Goal: Information Seeking & Learning: Learn about a topic

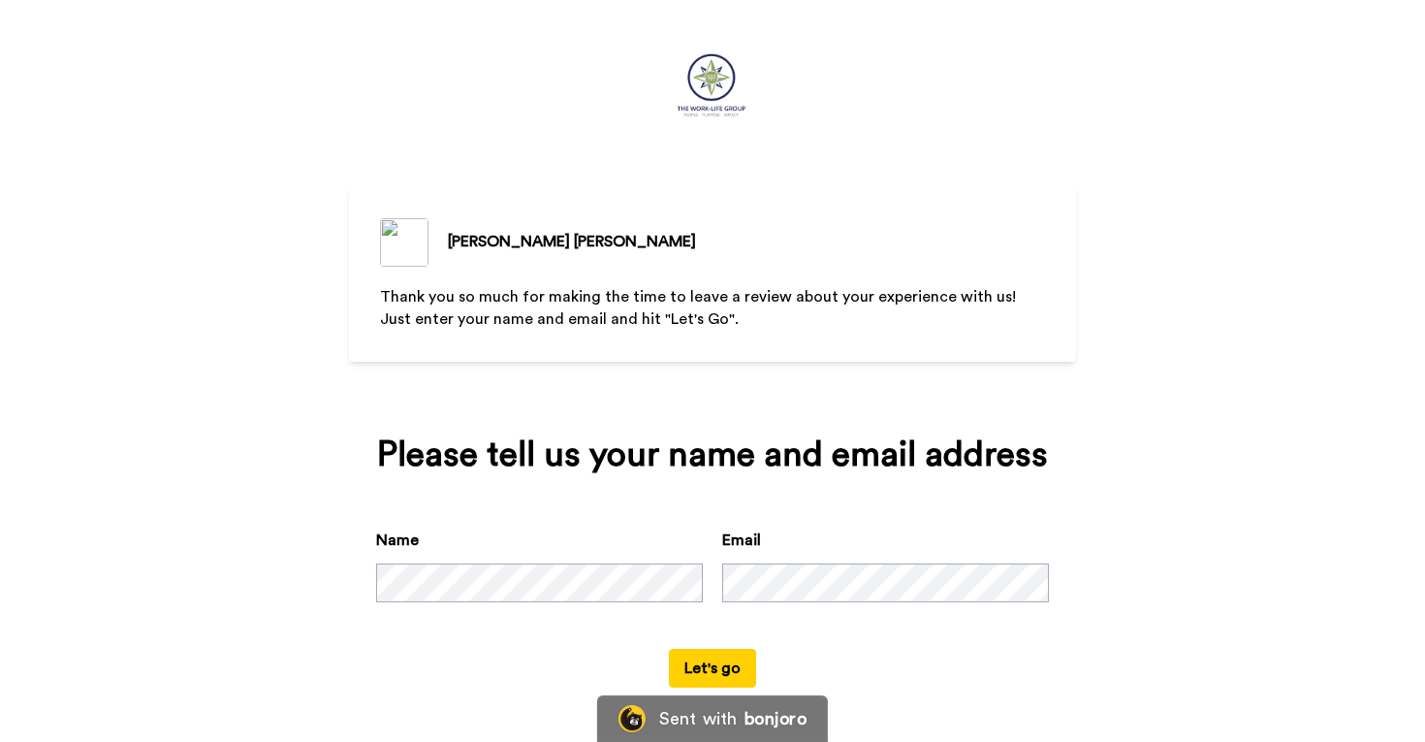
scroll to position [51, 0]
click at [718, 676] on button "Let's go" at bounding box center [712, 668] width 87 height 39
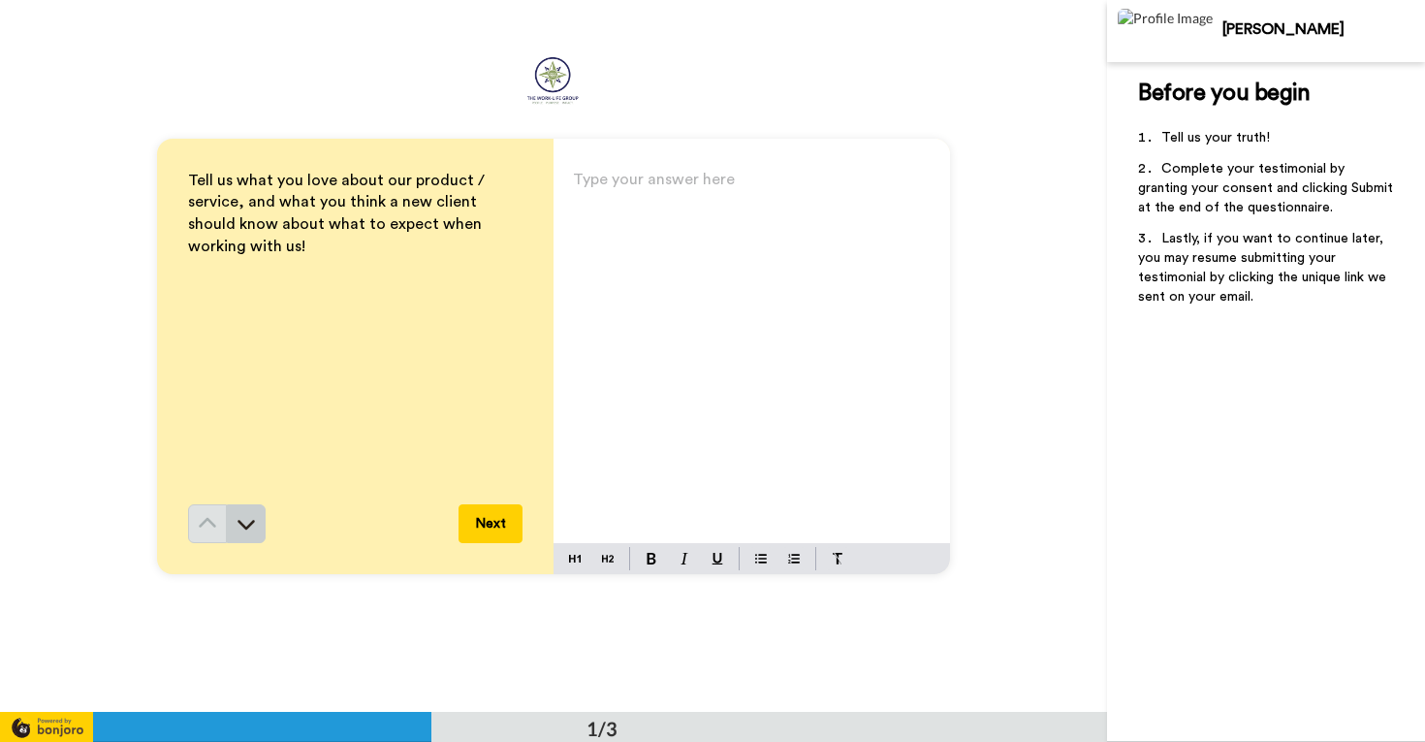
click at [251, 523] on icon at bounding box center [246, 523] width 19 height 19
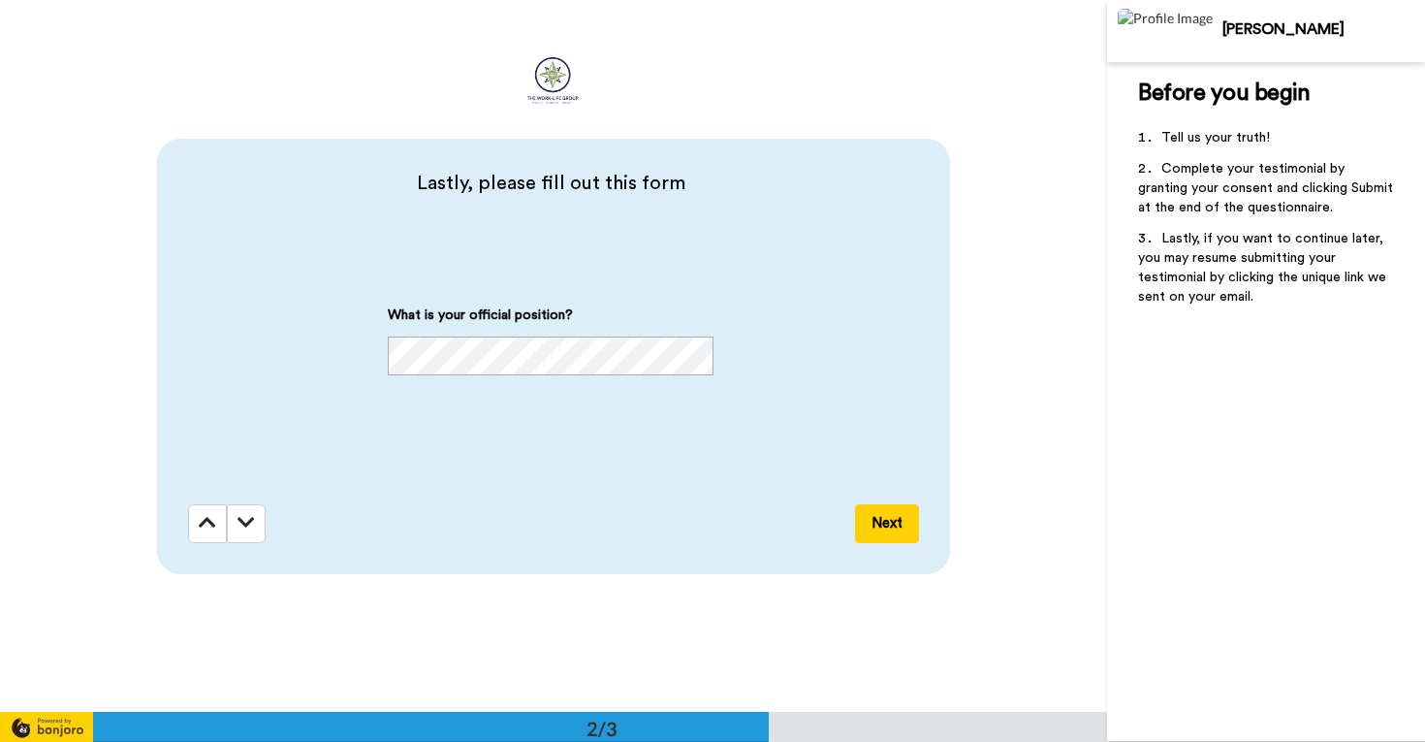
scroll to position [713, 0]
click at [251, 523] on button at bounding box center [246, 522] width 39 height 39
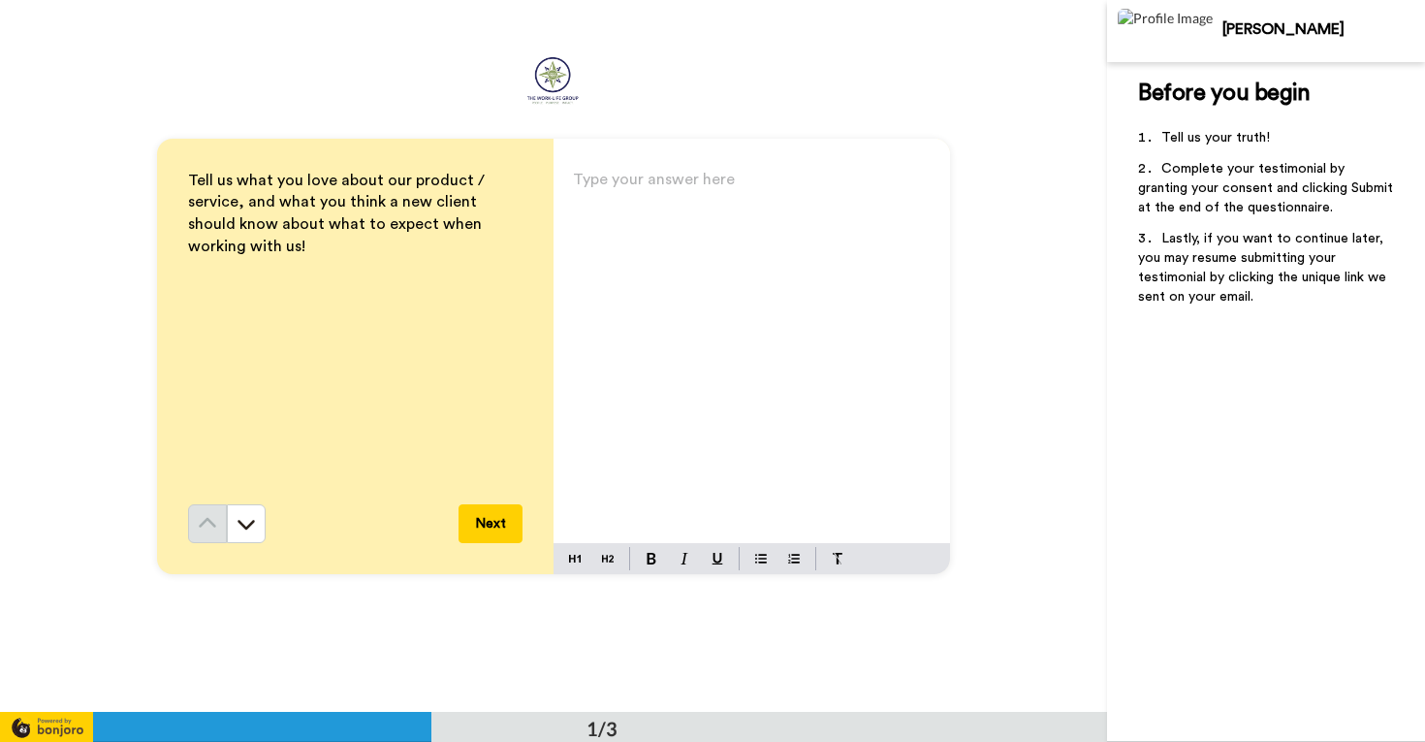
scroll to position [0, 0]
click at [668, 187] on p "Type your answer here ﻿" at bounding box center [752, 187] width 358 height 27
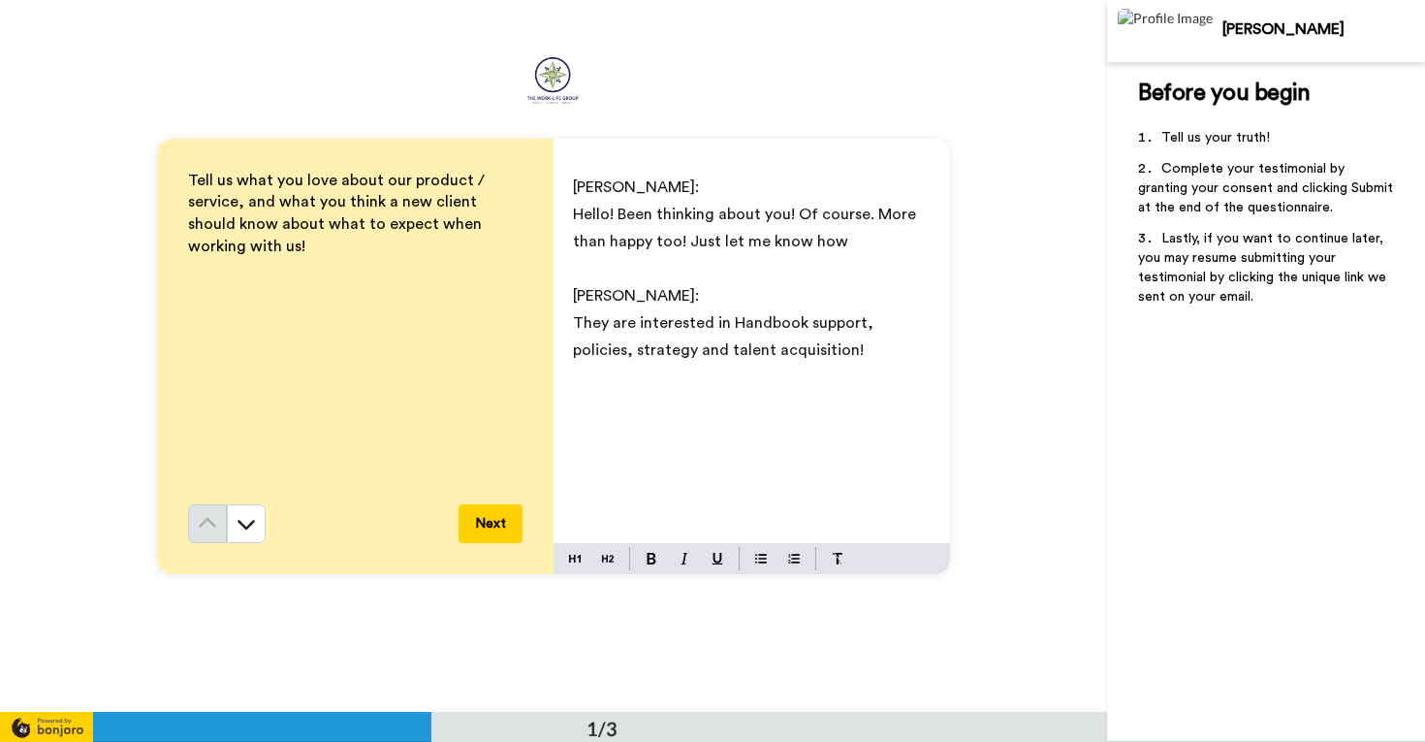
drag, startPoint x: 726, startPoint y: 299, endPoint x: 575, endPoint y: 183, distance: 190.2
click at [575, 183] on div "[PERSON_NAME]: Hello! Been thinking about you! Of course. More than happy too! …" at bounding box center [752, 354] width 397 height 377
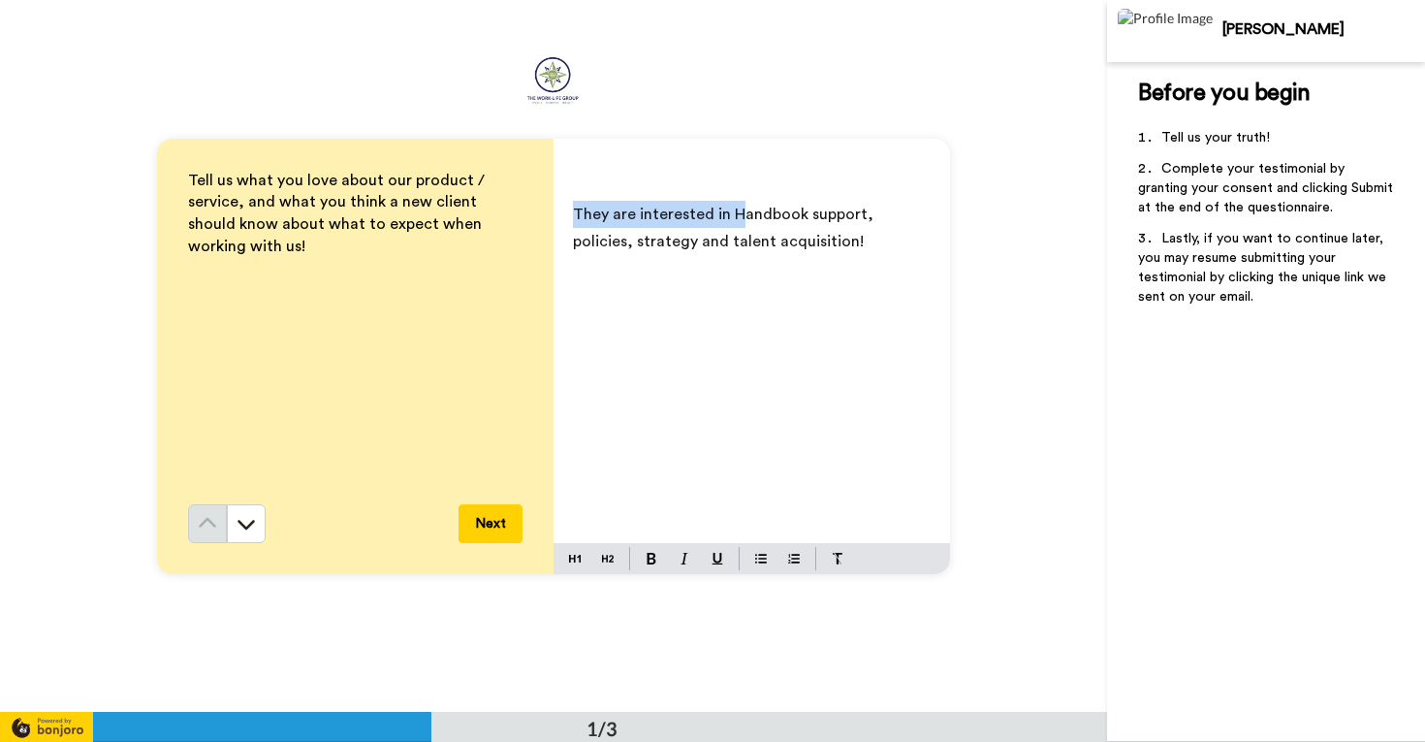
drag, startPoint x: 754, startPoint y: 215, endPoint x: 562, endPoint y: 215, distance: 191.9
click at [562, 215] on div "﻿ They are interested in Handbook support, policies, strategy and talent acquis…" at bounding box center [752, 354] width 397 height 377
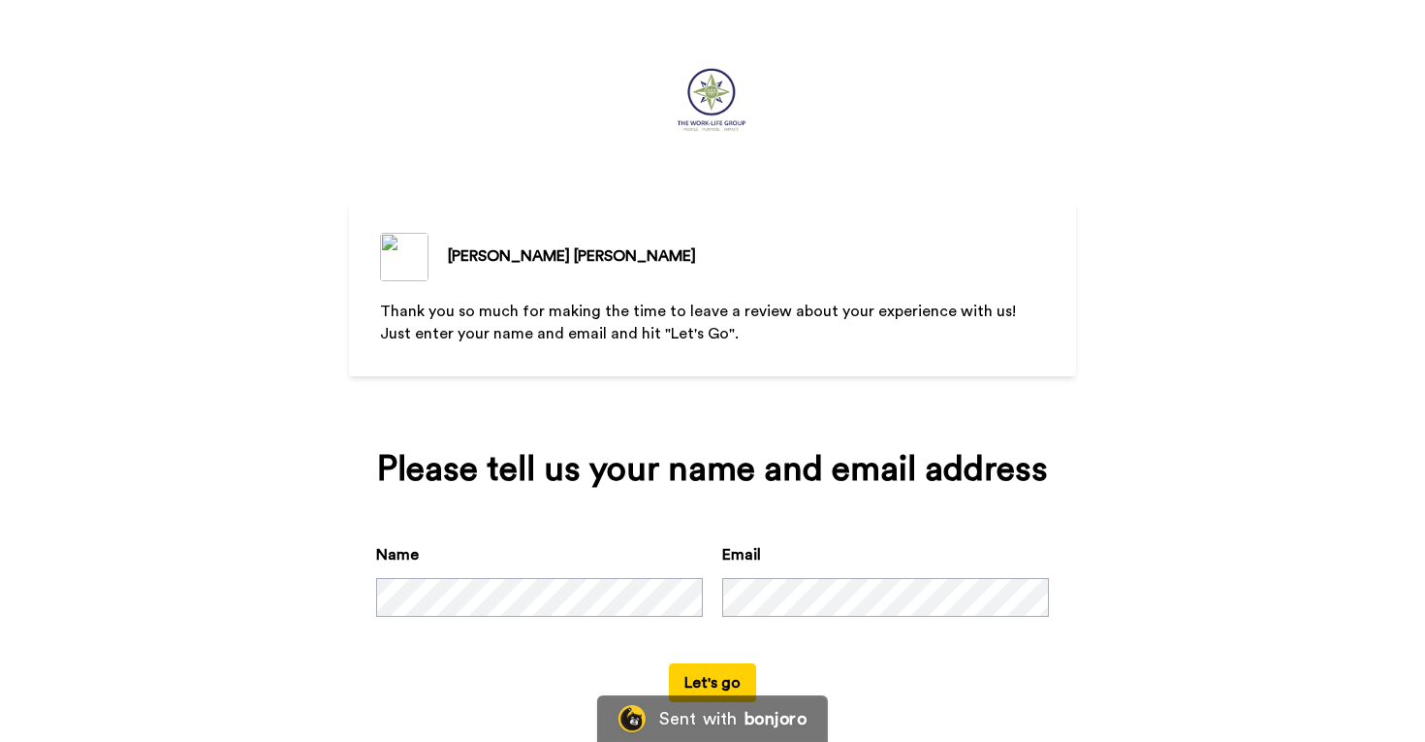
click at [677, 141] on div "[PERSON_NAME] Thank you so much for making the time to leave a review about you…" at bounding box center [712, 378] width 727 height 756
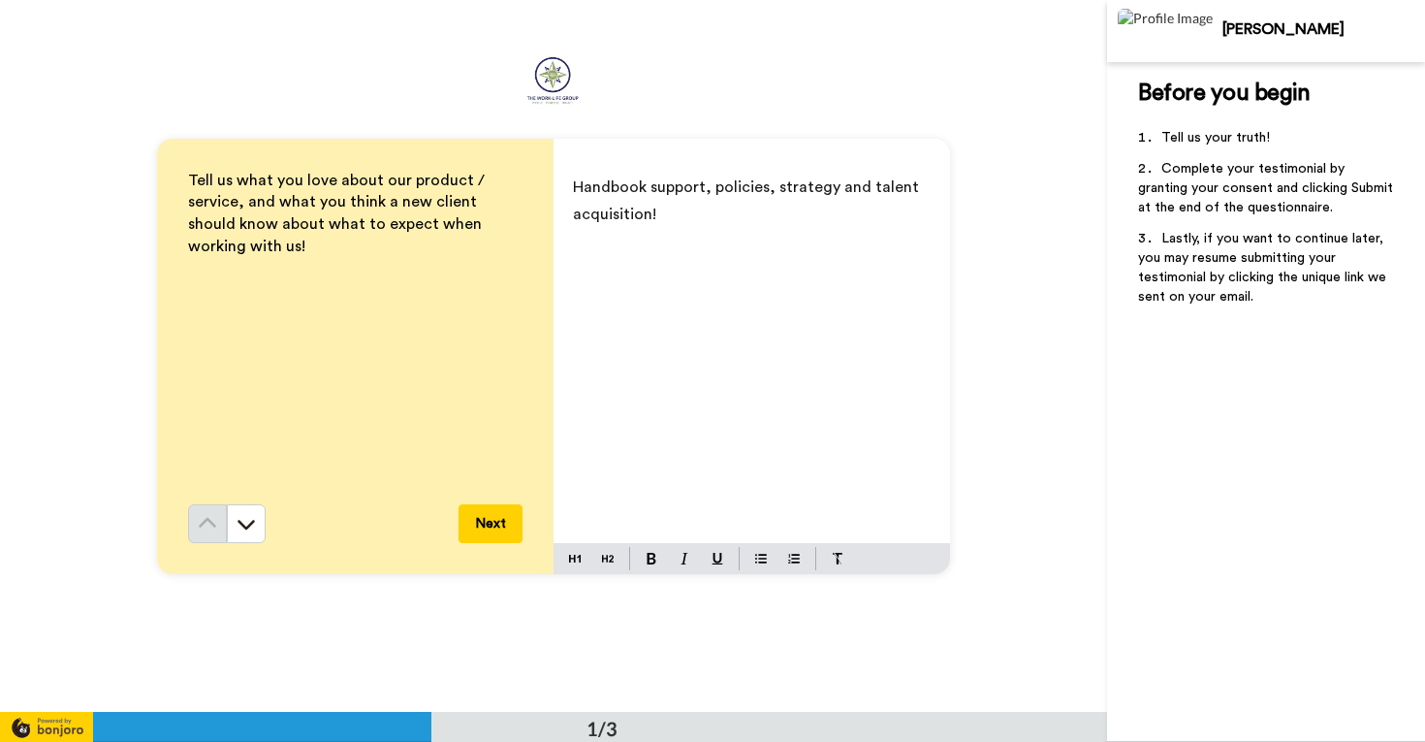
click at [694, 324] on div "Handbook support, policies, strategy and talent acquisition!" at bounding box center [752, 354] width 397 height 377
click at [573, 184] on span "Handbook support, policies, strategy and talent acquisition!" at bounding box center [748, 200] width 350 height 43
click at [573, 194] on span "The Work Life Group and PricillaHandbook support, policies, strategy and talent…" at bounding box center [751, 200] width 356 height 43
click at [619, 218] on span "I worked with The Work Life Group and PricillaHandbook support, policies, strat…" at bounding box center [748, 214] width 350 height 70
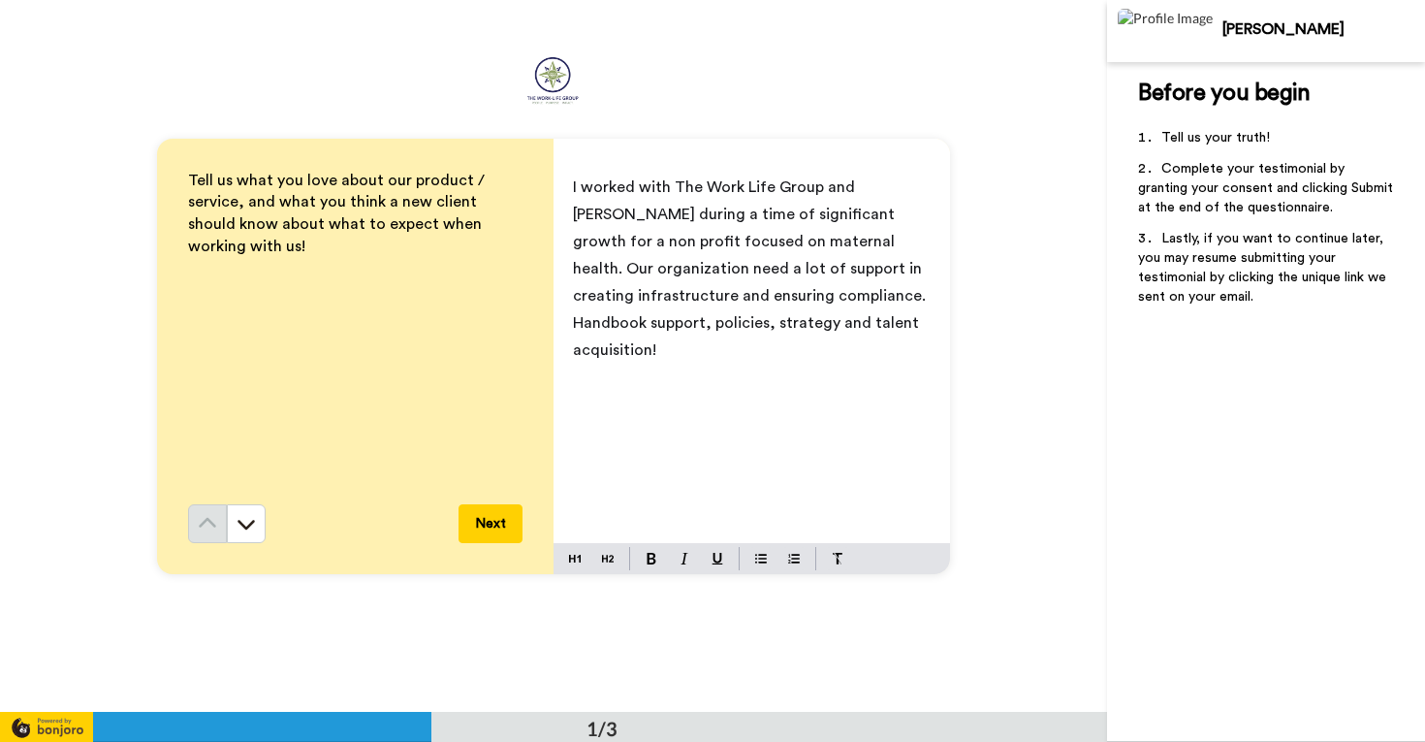
click at [800, 246] on span "I worked with The Work Life Group and [PERSON_NAME] during a time of significan…" at bounding box center [751, 268] width 357 height 178
click at [692, 269] on span "I worked with The Work Life Group and [PERSON_NAME] during a time of significan…" at bounding box center [754, 268] width 362 height 178
click at [841, 300] on span "I worked with The Work Life Group and [PERSON_NAME] during a time of significan…" at bounding box center [745, 268] width 345 height 178
click at [726, 325] on span "I worked with The Work Life Group and [PERSON_NAME] during a time of significan…" at bounding box center [745, 282] width 345 height 206
click at [669, 186] on span "I worked with The Work Life Group and [PERSON_NAME] during a time of significan…" at bounding box center [745, 282] width 345 height 206
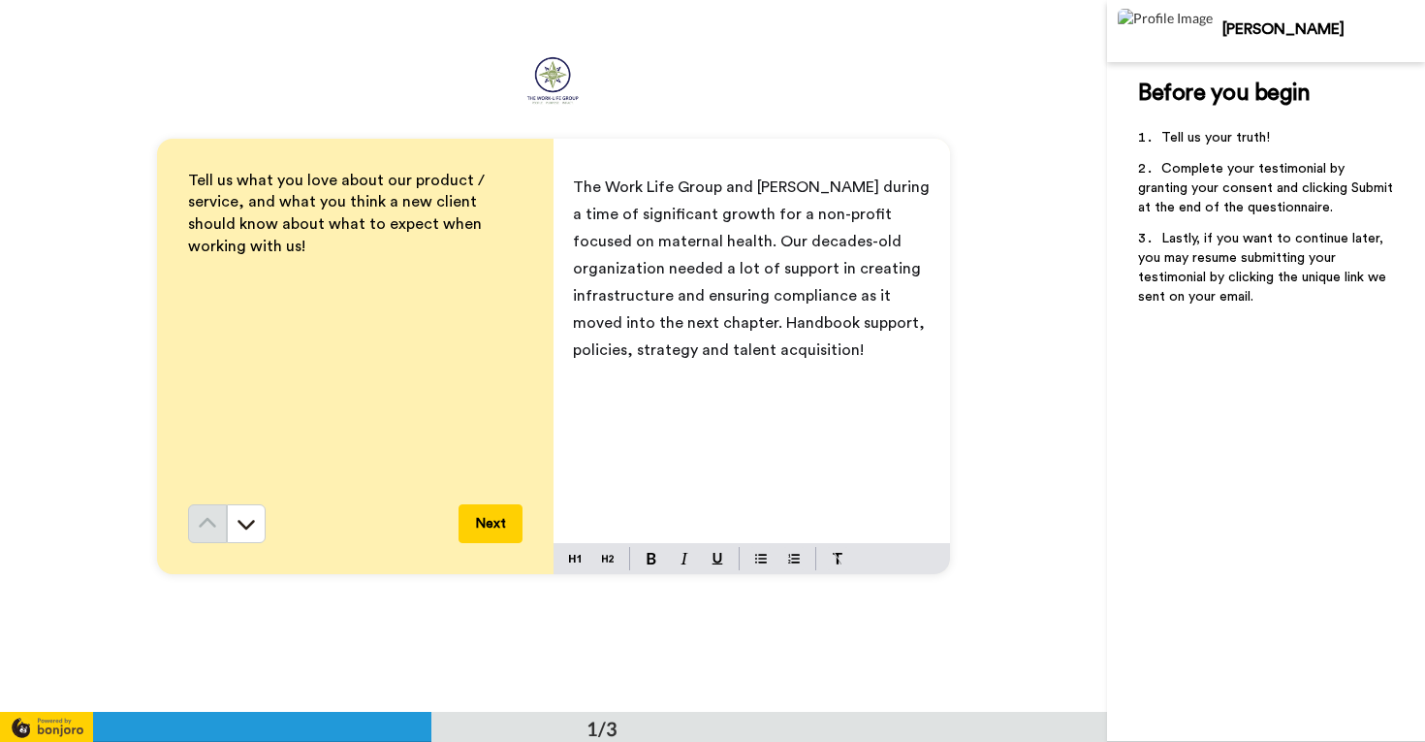
click at [802, 186] on span "The Work Life Group and [PERSON_NAME] during a time of significant growth for a…" at bounding box center [753, 268] width 361 height 178
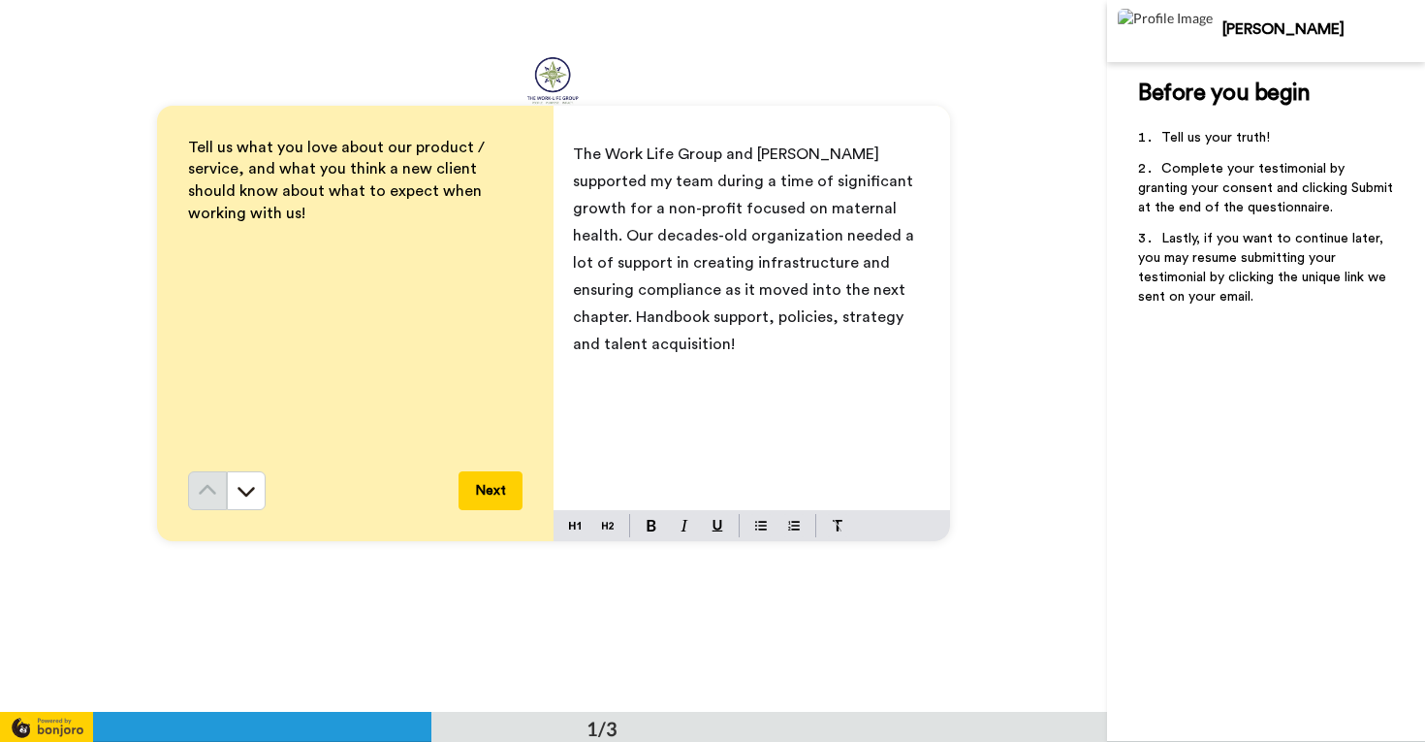
scroll to position [42, 0]
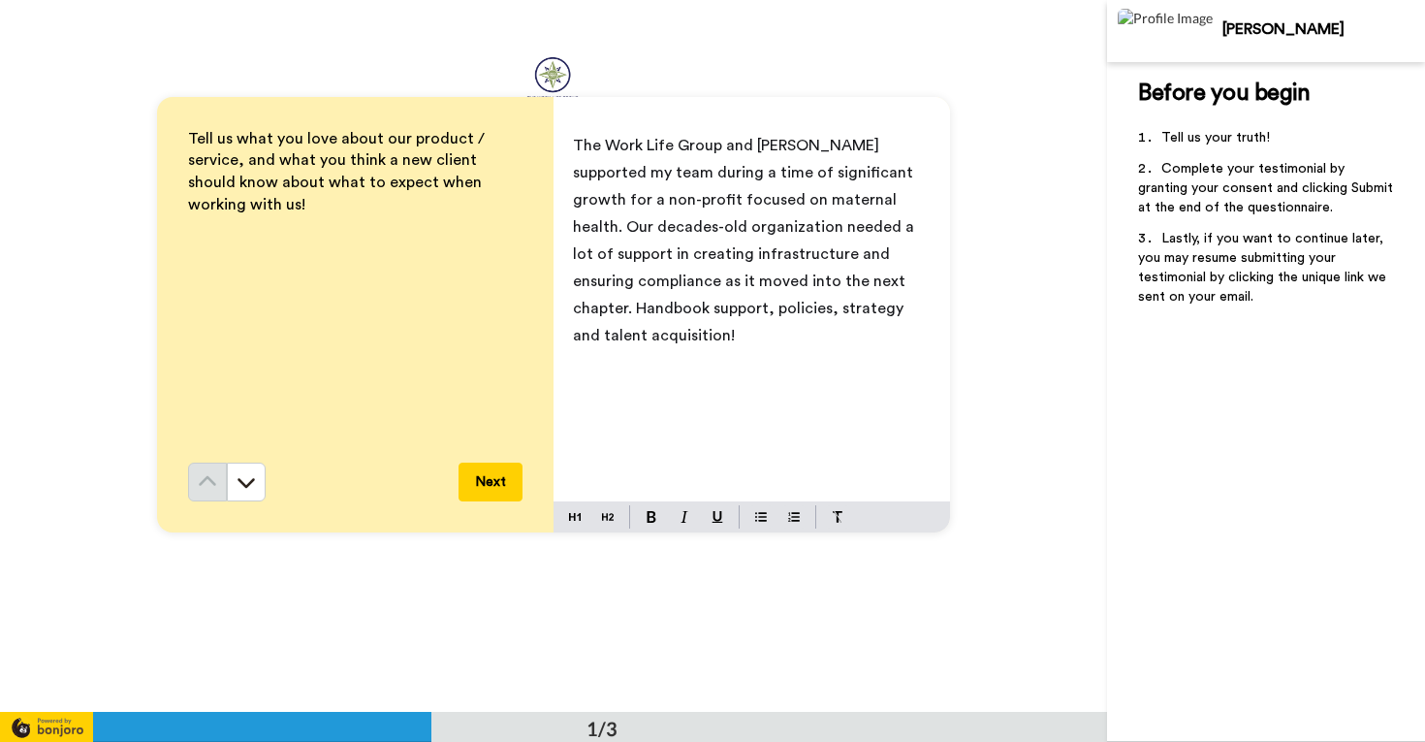
click at [724, 285] on span "The Work Life Group and [PERSON_NAME] supported my team during a time of signif…" at bounding box center [745, 241] width 345 height 206
click at [801, 278] on span "The Work Life Group and [PERSON_NAME] supported my team during a time of signif…" at bounding box center [751, 241] width 356 height 206
click at [840, 275] on span "The Work Life Group and [PERSON_NAME] supported my team during a time of signif…" at bounding box center [751, 241] width 356 height 206
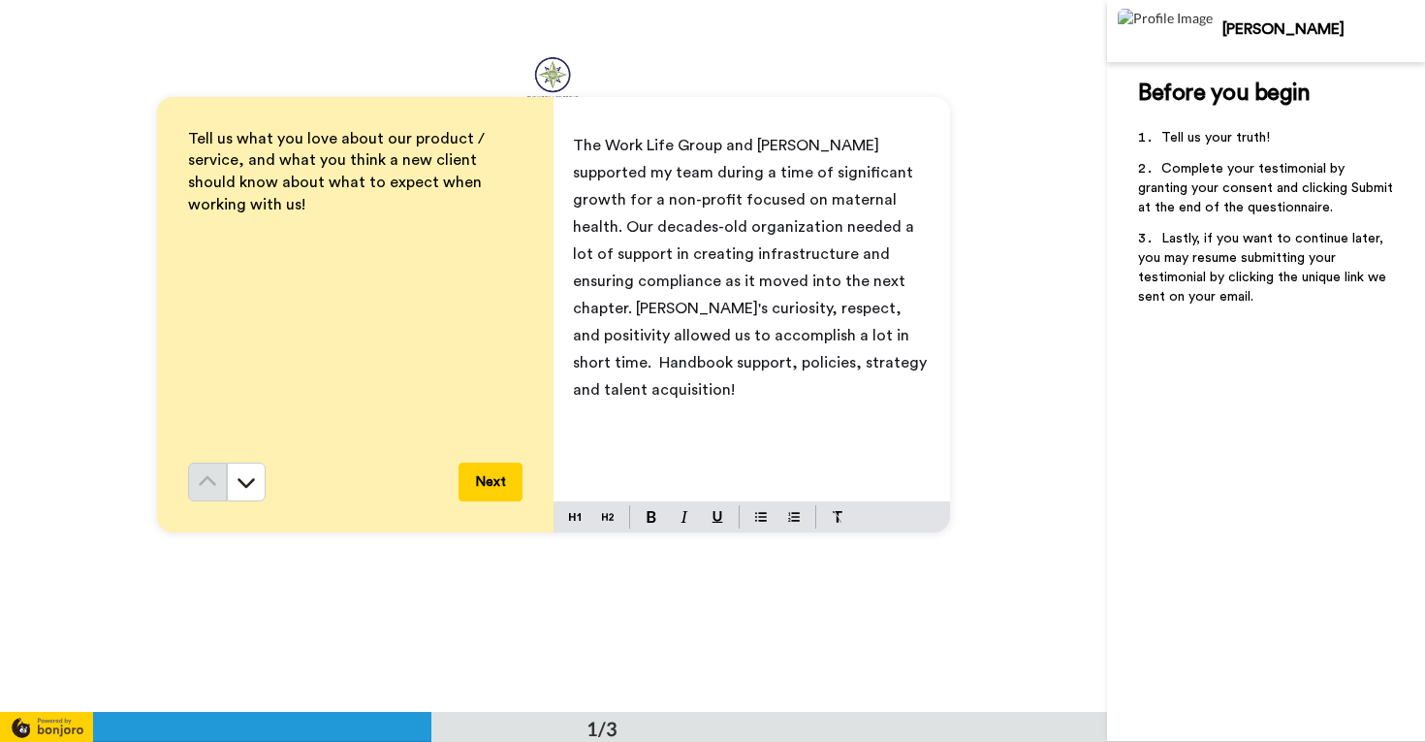
click at [782, 288] on span "The Work Life Group and [PERSON_NAME] supported my team during a time of signif…" at bounding box center [752, 268] width 358 height 260
click at [600, 310] on span "The Work Life Group and [PERSON_NAME] supported my team during a time of signif…" at bounding box center [752, 268] width 358 height 260
click at [635, 315] on span "The Work Life Group and [PERSON_NAME] supported my team during a time of signif…" at bounding box center [748, 268] width 351 height 260
click at [882, 177] on span "The Work Life Group and [PERSON_NAME] supported my team during a time of signif…" at bounding box center [753, 268] width 361 height 260
click at [831, 203] on span "The Work Life Group and [PERSON_NAME] supported my team during a time of signif…" at bounding box center [753, 268] width 361 height 260
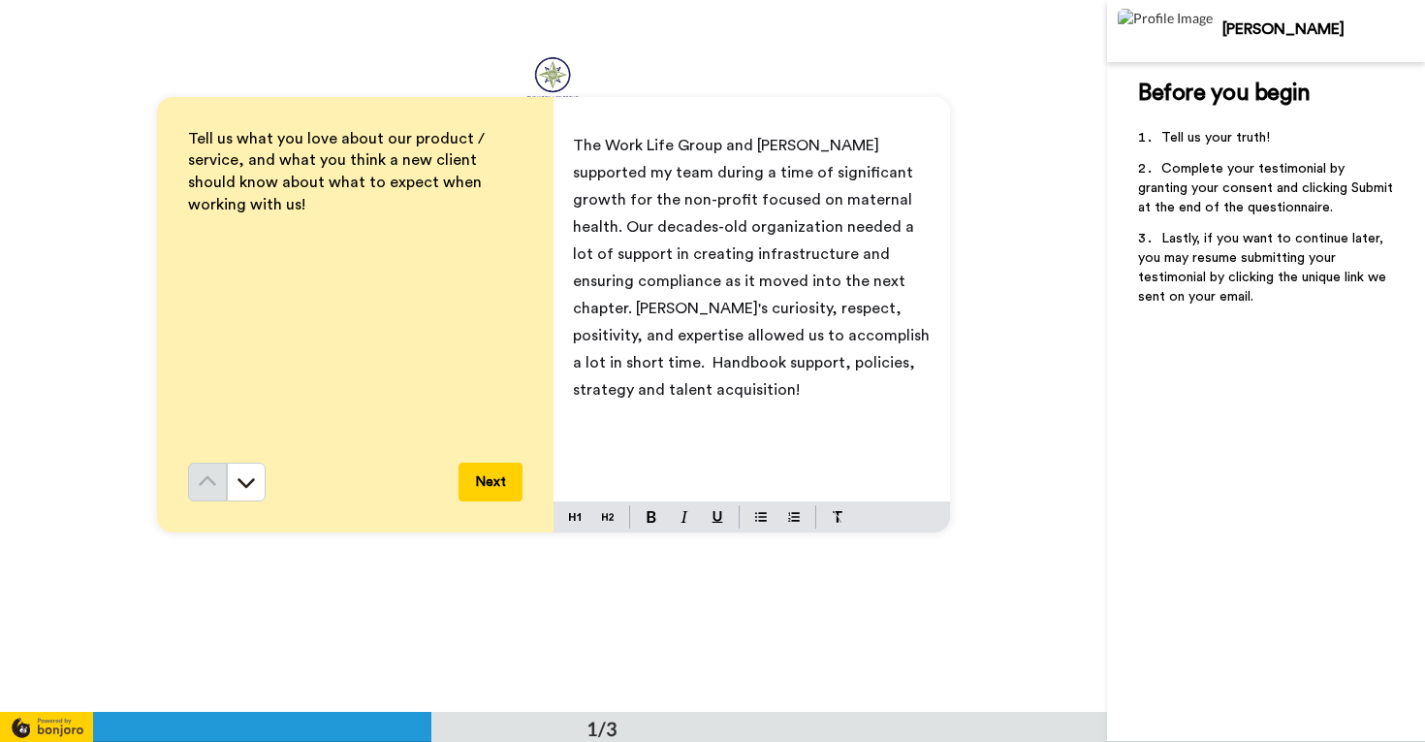
click at [812, 227] on span "The Work Life Group and [PERSON_NAME] supported my team during a time of signif…" at bounding box center [753, 268] width 361 height 260
click at [857, 228] on span "The Work Life Group and [PERSON_NAME] supported my team during a time of signif…" at bounding box center [753, 268] width 361 height 260
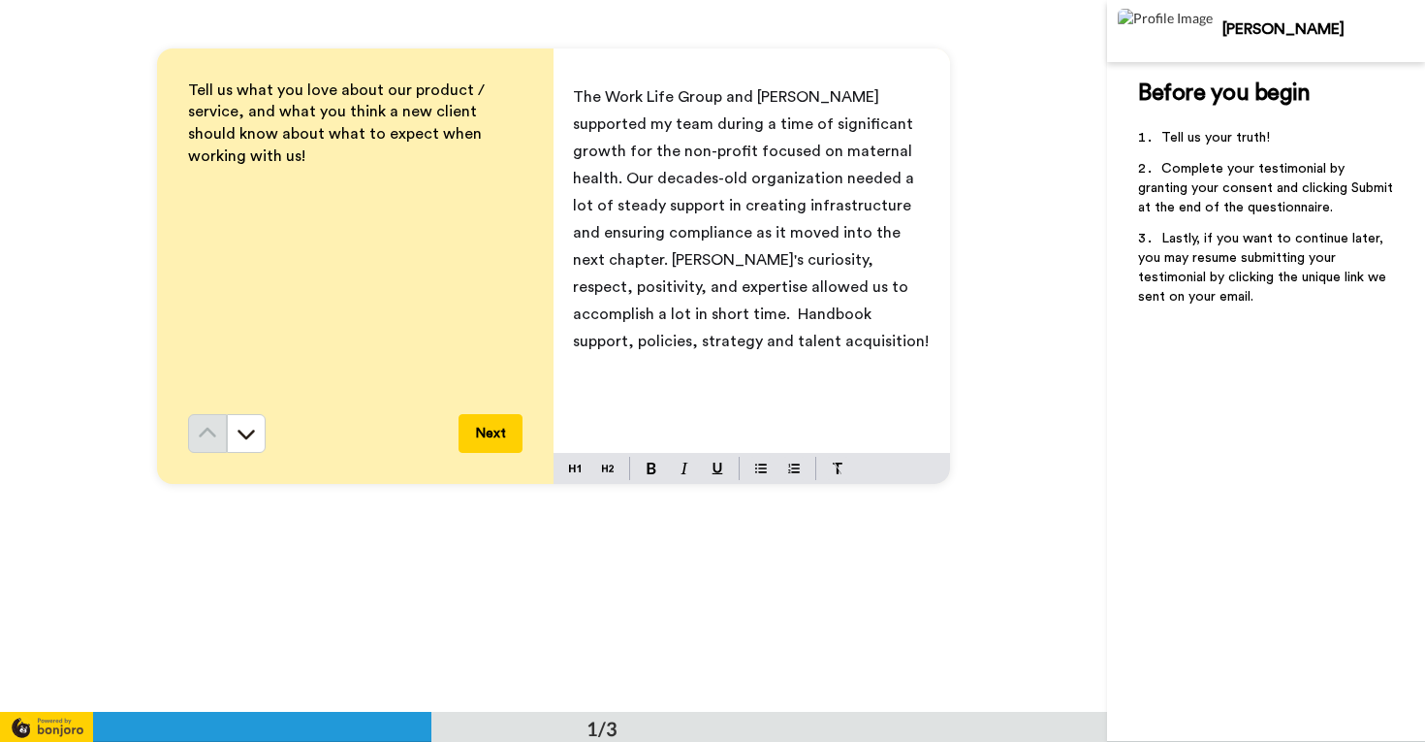
scroll to position [91, 0]
click at [791, 234] on span "The Work Life Group and [PERSON_NAME] supported my team during a time of signif…" at bounding box center [751, 218] width 356 height 260
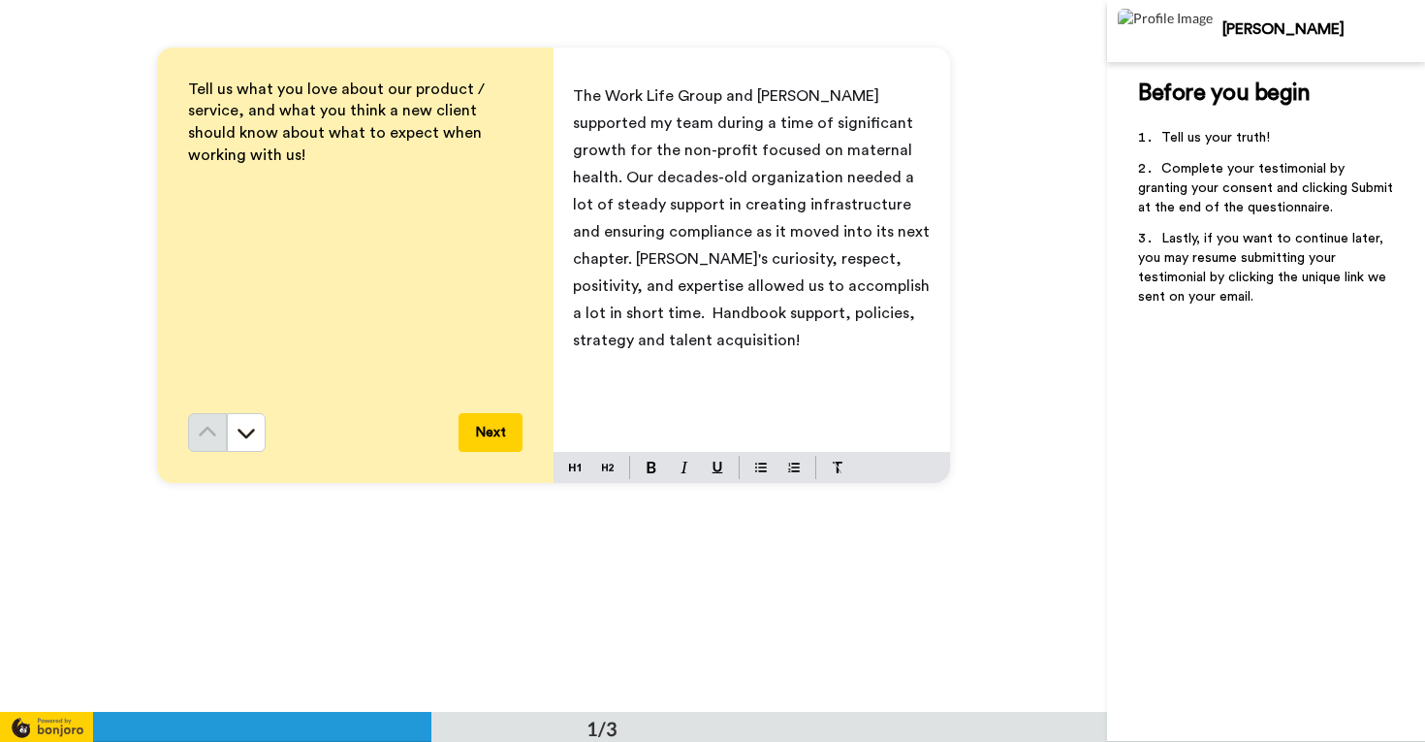
click at [800, 286] on span "The Work Life Group and [PERSON_NAME] supported my team during a time of signif…" at bounding box center [753, 218] width 361 height 260
click at [702, 206] on span "The Work Life Group and [PERSON_NAME] supported my team during a time of signif…" at bounding box center [753, 218] width 361 height 260
click at [733, 223] on span "The Work Life Group and [PERSON_NAME] supported my team during a time of signif…" at bounding box center [753, 218] width 361 height 260
click at [734, 296] on p "The Work Life Group and [PERSON_NAME] supported my team during a time of signif…" at bounding box center [752, 217] width 358 height 271
click at [799, 209] on span "The Work Life Group and [PERSON_NAME] supported my team during a time of signif…" at bounding box center [753, 218] width 361 height 260
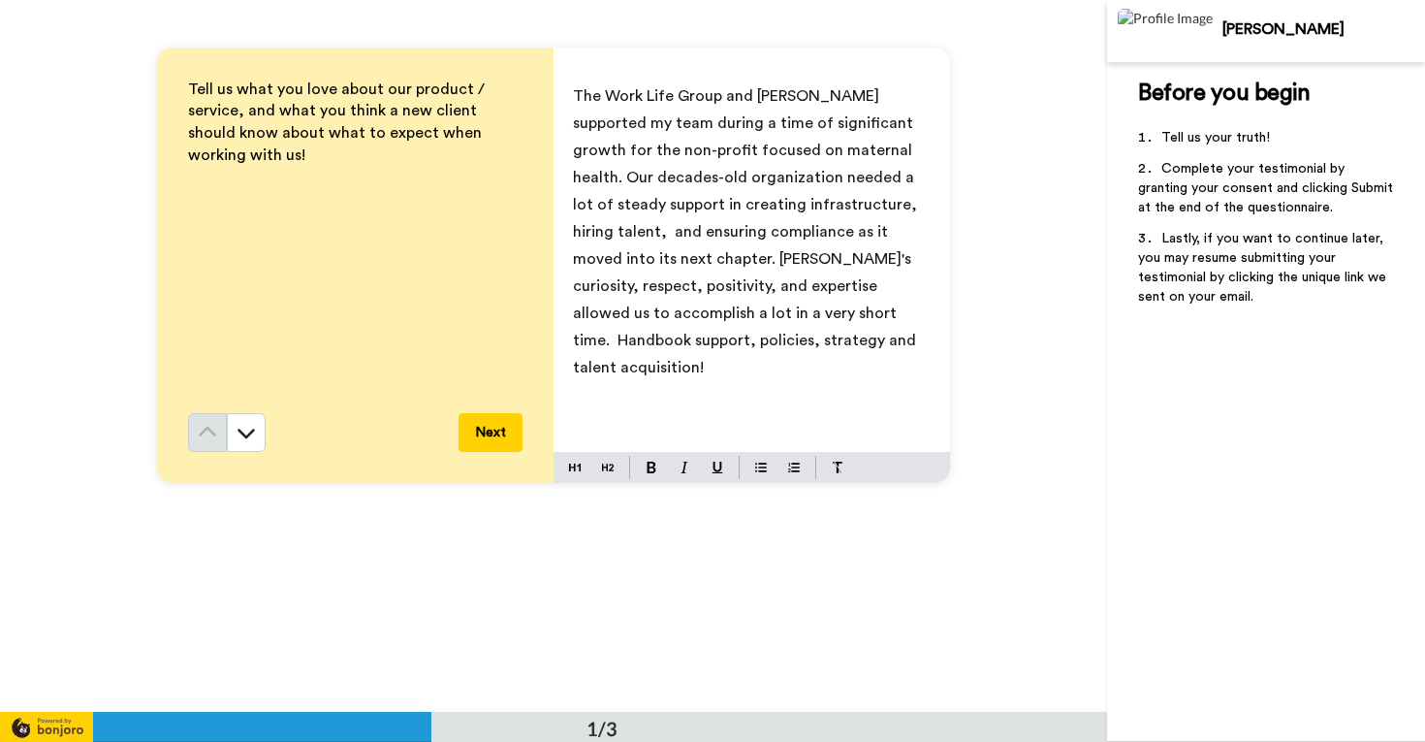
click at [1016, 313] on div "Tell us what you love about our product / service, and what you think a new cli…" at bounding box center [553, 265] width 1107 height 712
click at [658, 317] on span "The Work Life Group and [PERSON_NAME] supported my team during a time of signif…" at bounding box center [747, 231] width 348 height 287
click at [656, 315] on span "The Work Life Group and [PERSON_NAME] supported my team during a time of signif…" at bounding box center [747, 231] width 348 height 287
click at [767, 106] on p "The Work Life Group and [PERSON_NAME] supported my team during a time of signif…" at bounding box center [752, 245] width 358 height 326
click at [768, 99] on span "The Work Life Group and [PERSON_NAME] supported my team during a time of signif…" at bounding box center [747, 245] width 348 height 314
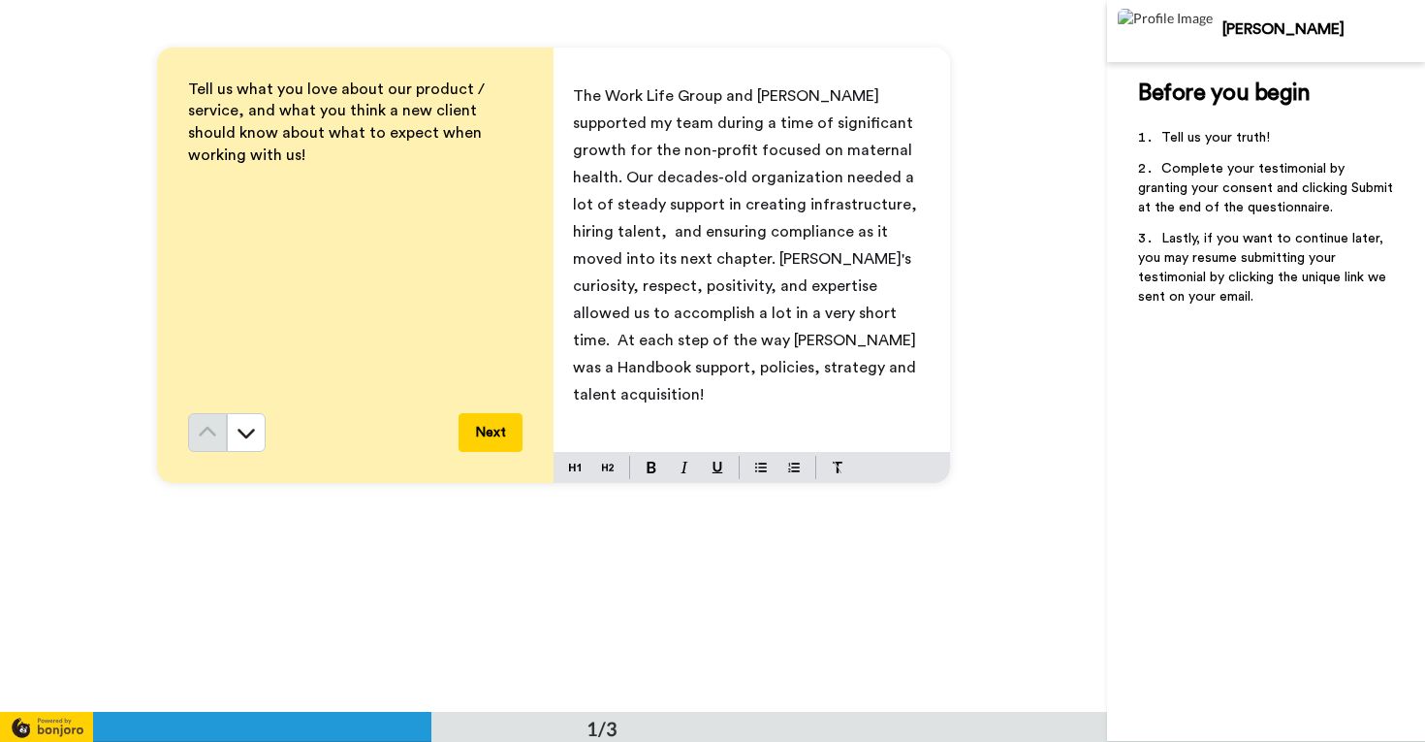
click at [901, 162] on p "The Work Life Group and [PERSON_NAME] supported my team during a time of signif…" at bounding box center [752, 245] width 358 height 326
click at [838, 312] on span "The Work Life Group and [PERSON_NAME] supported my team during a time of signif…" at bounding box center [747, 245] width 348 height 314
click at [573, 338] on span "The Work Life Group and [PERSON_NAME] supported my team during a time of signif…" at bounding box center [748, 245] width 351 height 314
click at [927, 314] on p "The Work Life Group and [PERSON_NAME] supported my team during a time of signif…" at bounding box center [752, 245] width 358 height 326
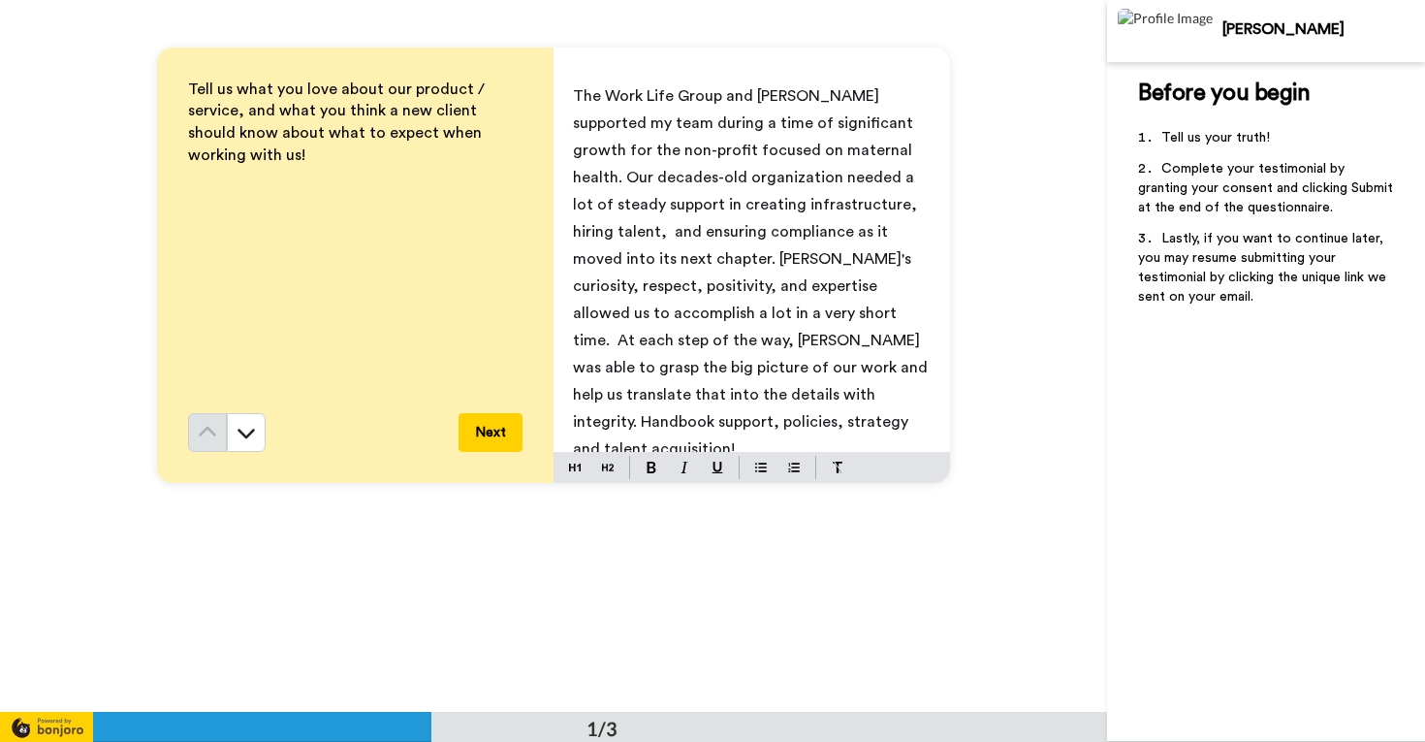
click at [818, 339] on span "The Work Life Group and [PERSON_NAME] supported my team during a time of signif…" at bounding box center [752, 272] width 359 height 368
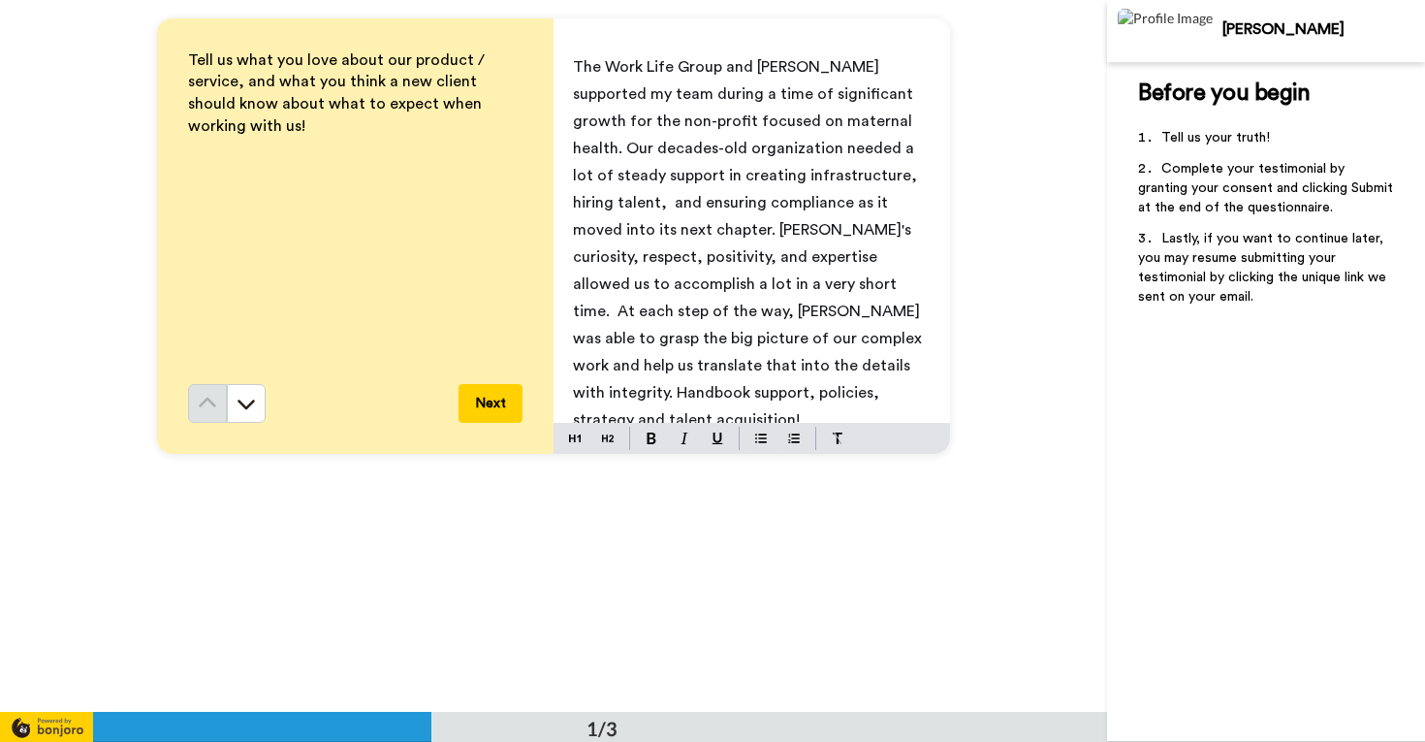
scroll to position [126, 0]
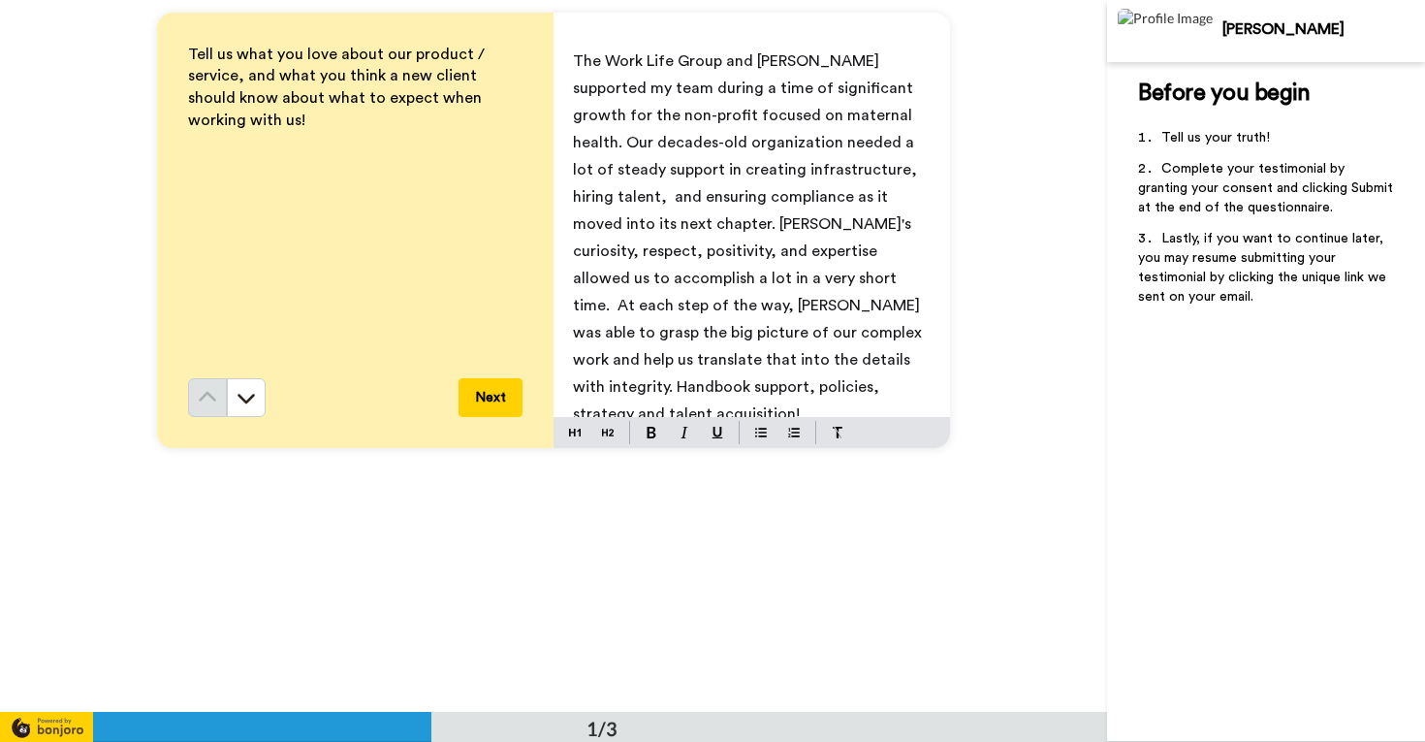
click at [749, 332] on span "The Work Life Group and [PERSON_NAME] supported my team during a time of signif…" at bounding box center [749, 237] width 353 height 368
drag, startPoint x: 748, startPoint y: 332, endPoint x: 769, endPoint y: 337, distance: 21.2
click at [750, 332] on span "The Work Life Group and [PERSON_NAME] supported my team during a time of signif…" at bounding box center [749, 237] width 353 height 368
click at [629, 333] on span "The Work Life Group and [PERSON_NAME] supported my team during a time of signif…" at bounding box center [749, 237] width 353 height 368
click at [924, 337] on p "The Work Life Group and [PERSON_NAME] supported my team during a time of signif…" at bounding box center [752, 238] width 358 height 380
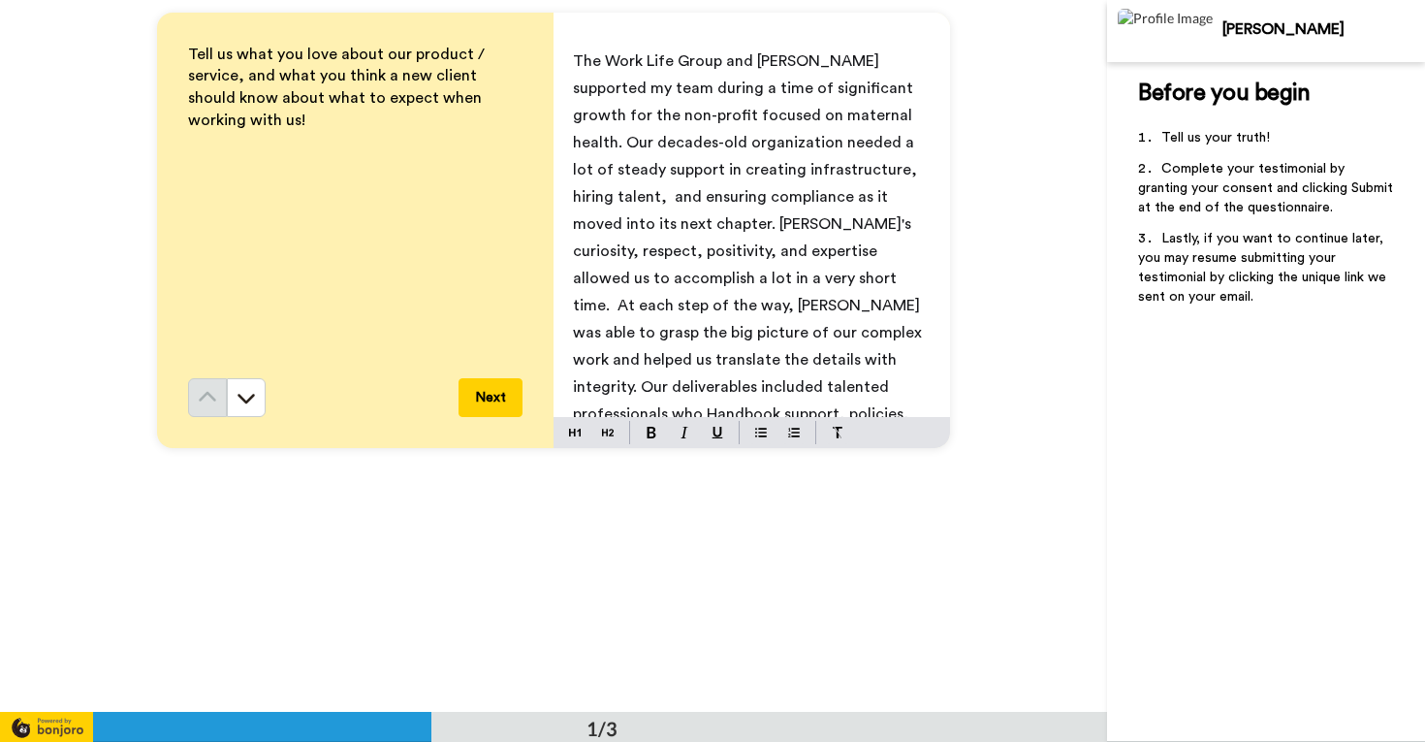
click at [753, 362] on span "The Work Life Group and [PERSON_NAME] supported my team during a time of signif…" at bounding box center [749, 251] width 353 height 396
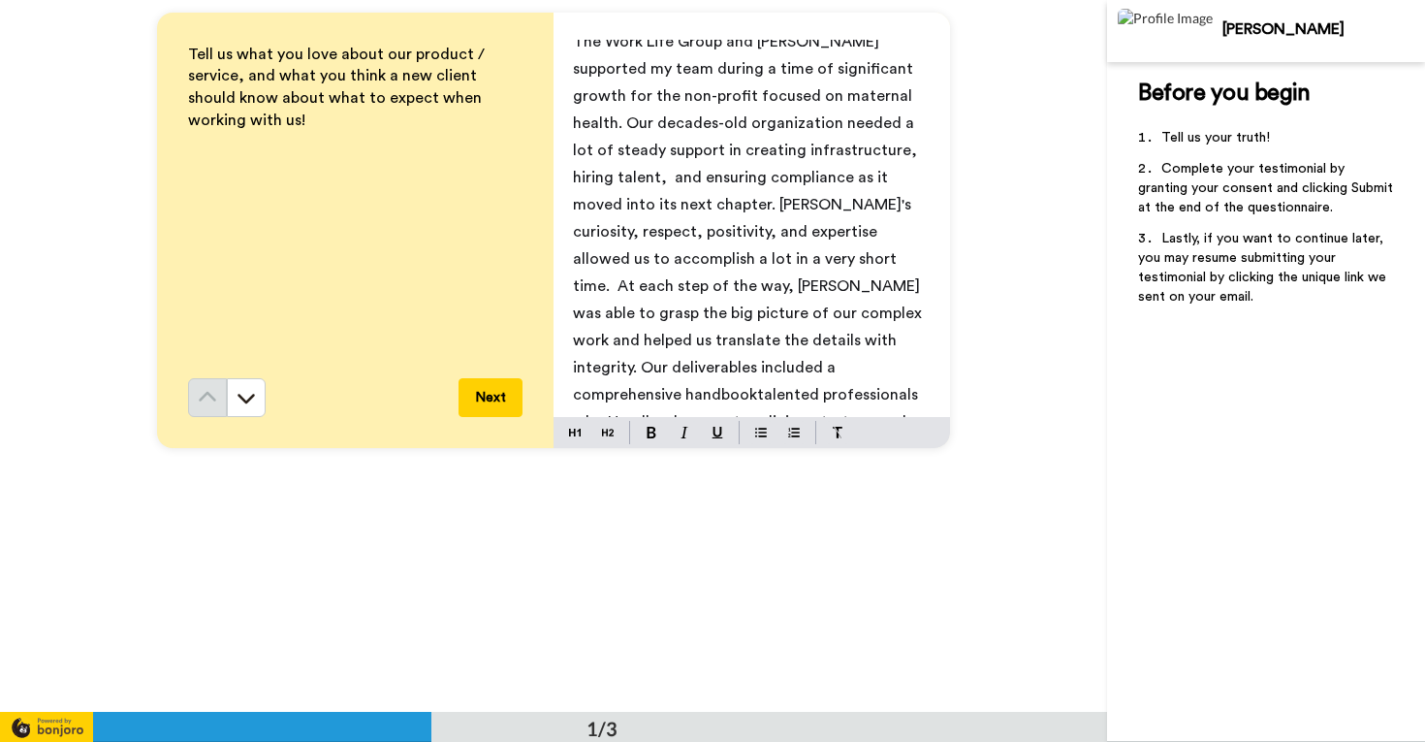
scroll to position [18, 0]
click at [833, 368] on span "The Work Life Group and [PERSON_NAME] supported my team during a time of signif…" at bounding box center [752, 246] width 359 height 423
click at [640, 370] on span "The Work Life Group and [PERSON_NAME] supported my team during a time of signif…" at bounding box center [752, 246] width 359 height 423
click at [676, 370] on span "The Work Life Group and [PERSON_NAME] supported my team during a time of signif…" at bounding box center [749, 246] width 353 height 423
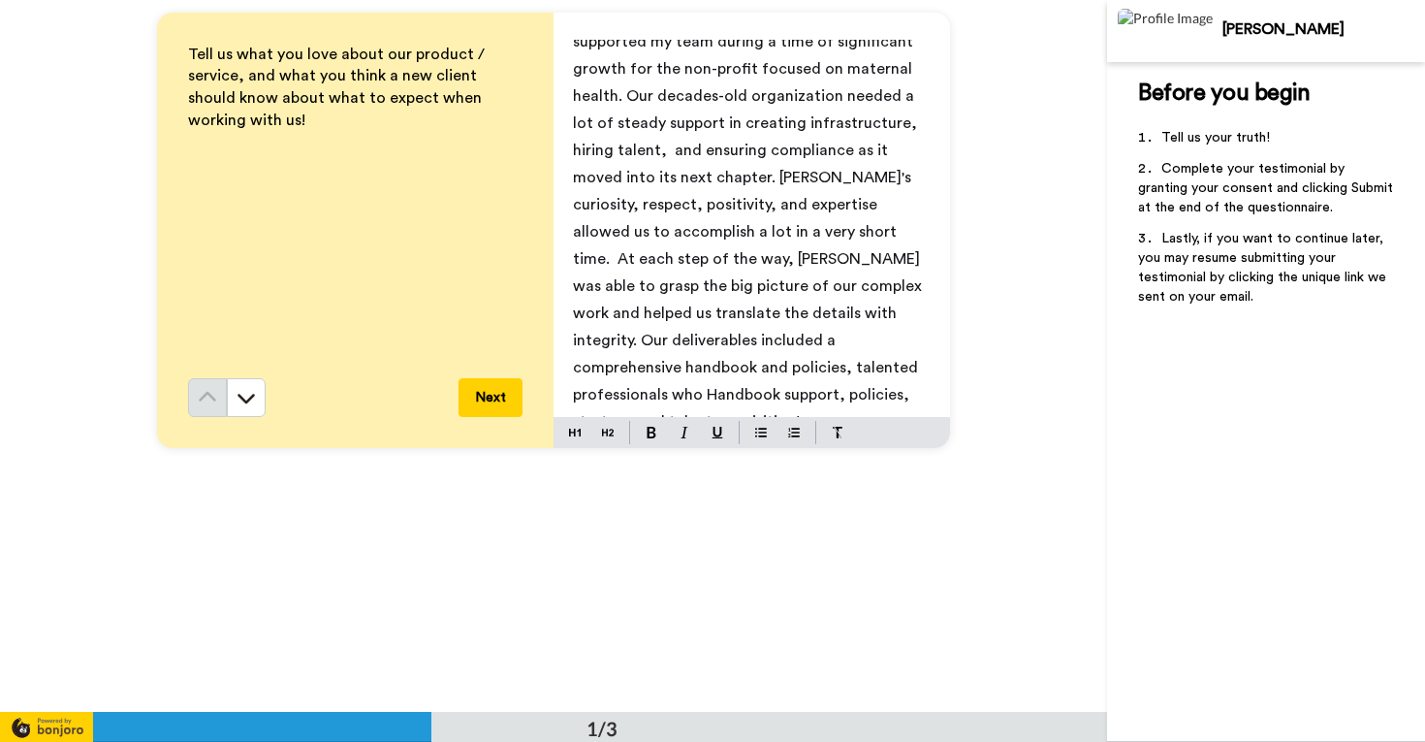
scroll to position [46, 0]
click at [733, 343] on span "The Work Life Group and [PERSON_NAME] supported my team during a time of signif…" at bounding box center [749, 219] width 353 height 423
click at [790, 344] on span "The Work Life Group and [PERSON_NAME] supported my team during a time of signif…" at bounding box center [751, 219] width 356 height 423
click at [900, 346] on span "The Work Life Group and [PERSON_NAME] supported my team during a time of signif…" at bounding box center [749, 233] width 353 height 450
click at [916, 345] on p "The Work Life Group and [PERSON_NAME] supported my team during a time of signif…" at bounding box center [752, 232] width 358 height 461
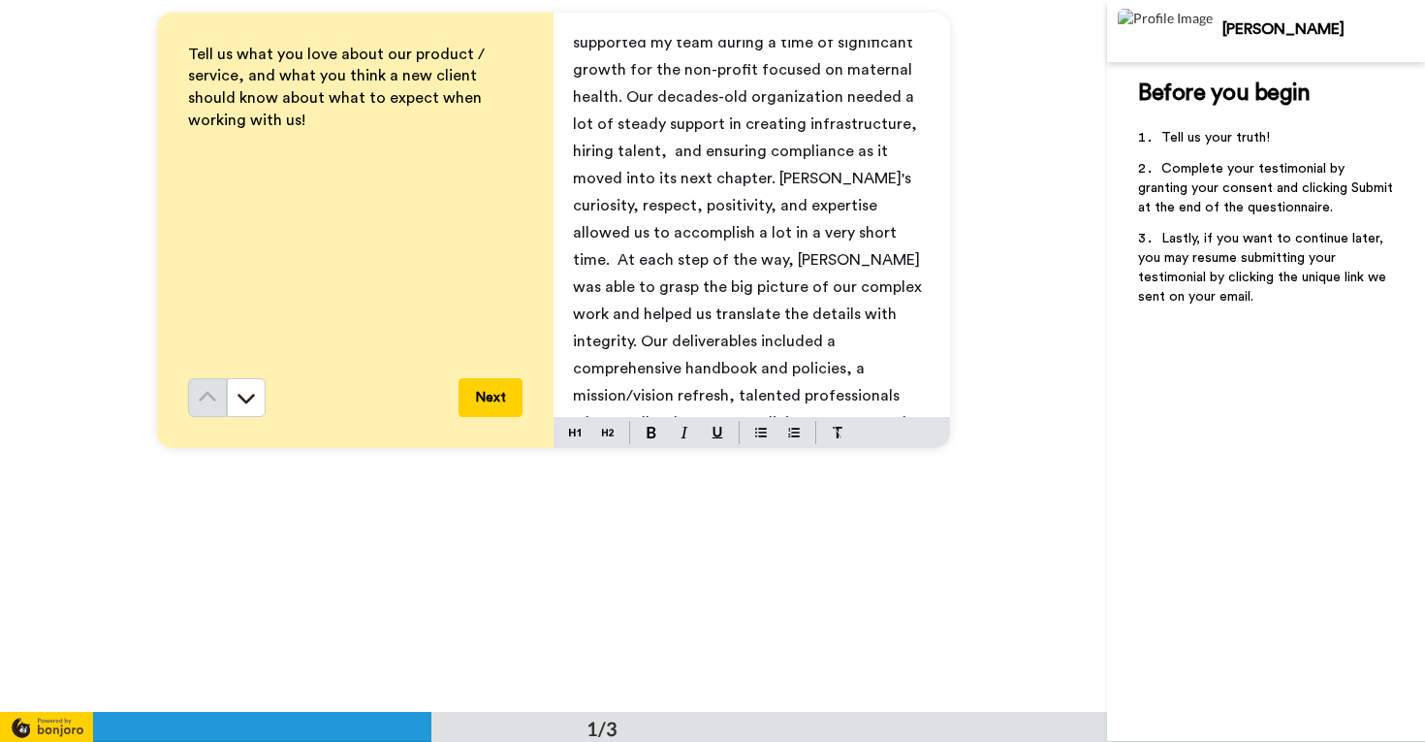
click at [565, 370] on div "The Work Life Group and [PERSON_NAME] supported my team during a time of signif…" at bounding box center [752, 228] width 397 height 377
click at [726, 371] on span "The Work Life Group and [PERSON_NAME] supported my team during a time of signif…" at bounding box center [749, 233] width 353 height 450
click at [908, 365] on p "The Work Life Group and [PERSON_NAME] supported my team during a time of signif…" at bounding box center [752, 232] width 358 height 461
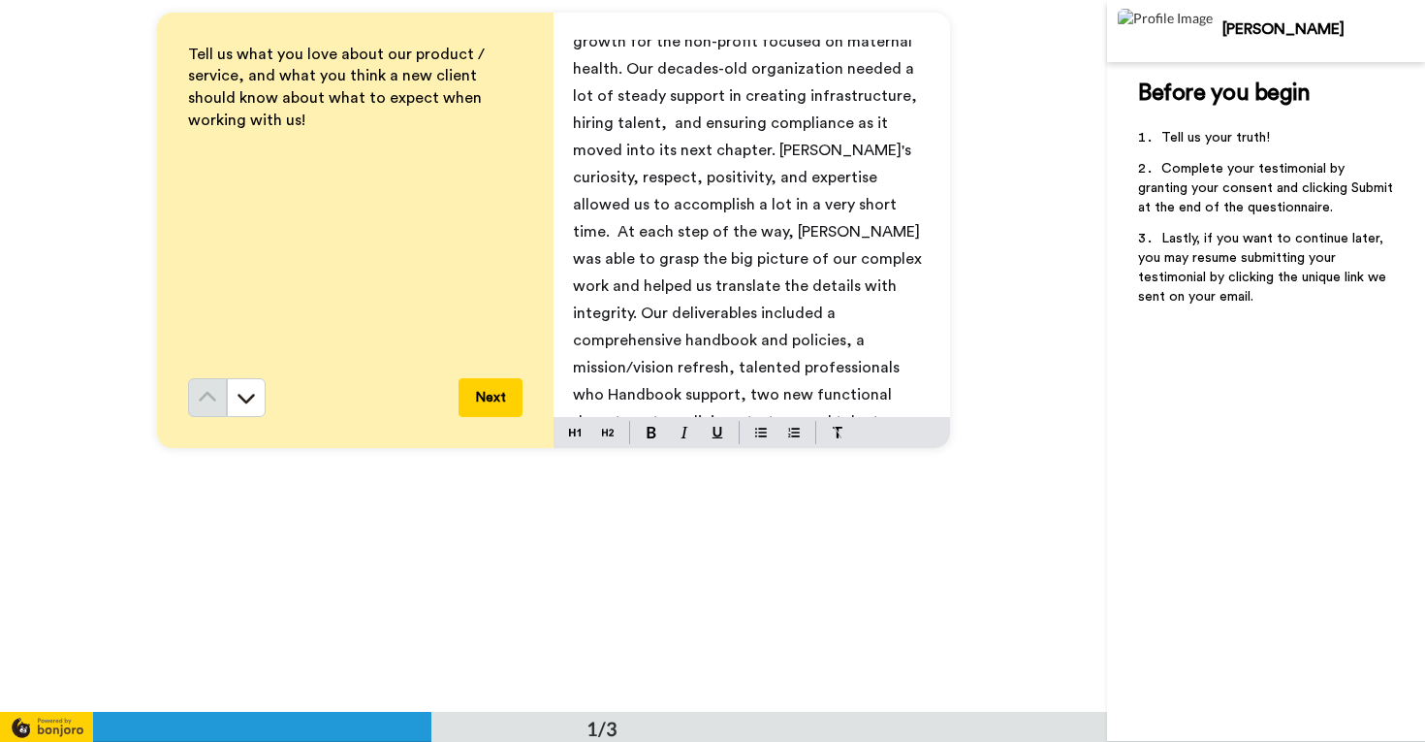
scroll to position [73, 0]
drag, startPoint x: 873, startPoint y: 366, endPoint x: 821, endPoint y: 368, distance: 52.4
click at [821, 368] on p "The Work Life Group and [PERSON_NAME] supported my team during a time of signif…" at bounding box center [752, 219] width 358 height 489
click at [903, 343] on p "The Work Life Group and [PERSON_NAME] supported my team during a time of signif…" at bounding box center [752, 205] width 358 height 461
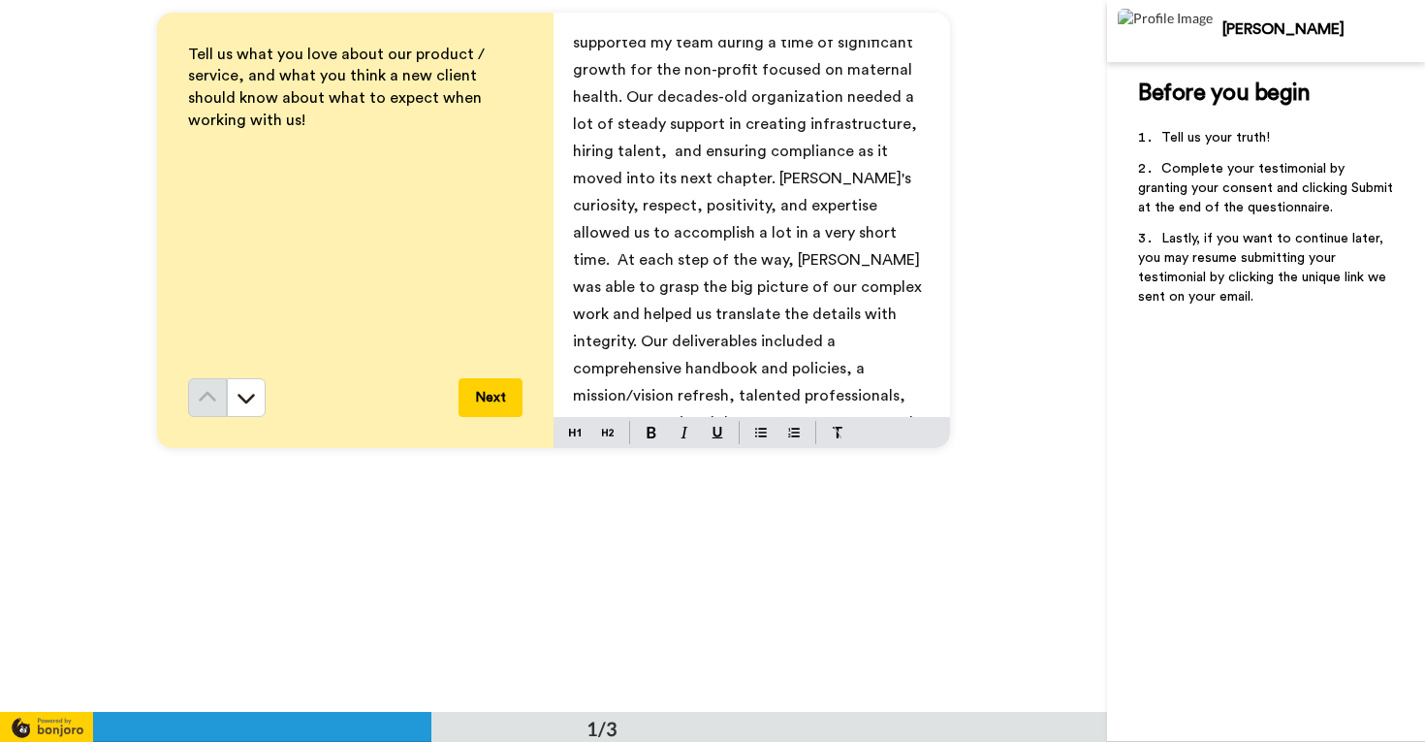
click at [903, 343] on span "The Work Life Group and [PERSON_NAME] supported my team during a time of signif…" at bounding box center [749, 233] width 353 height 450
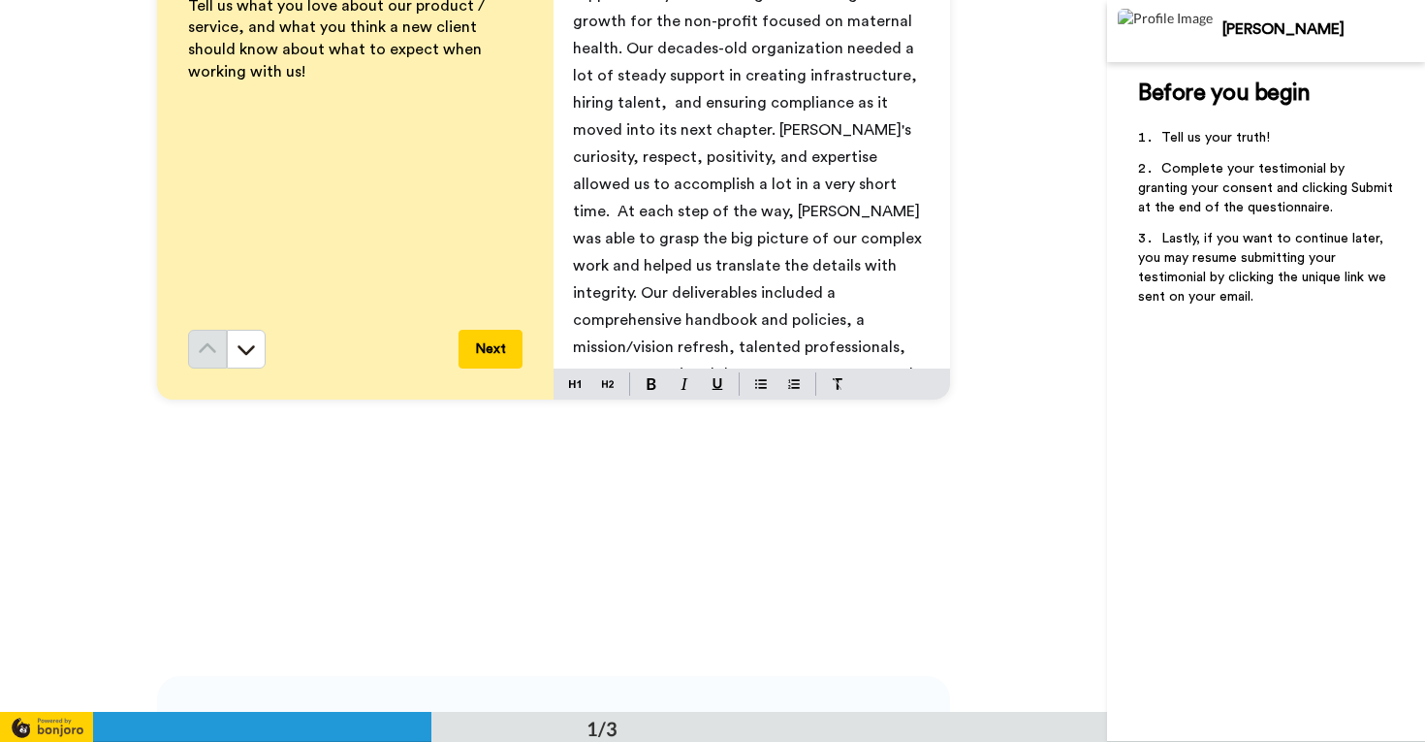
scroll to position [180, 0]
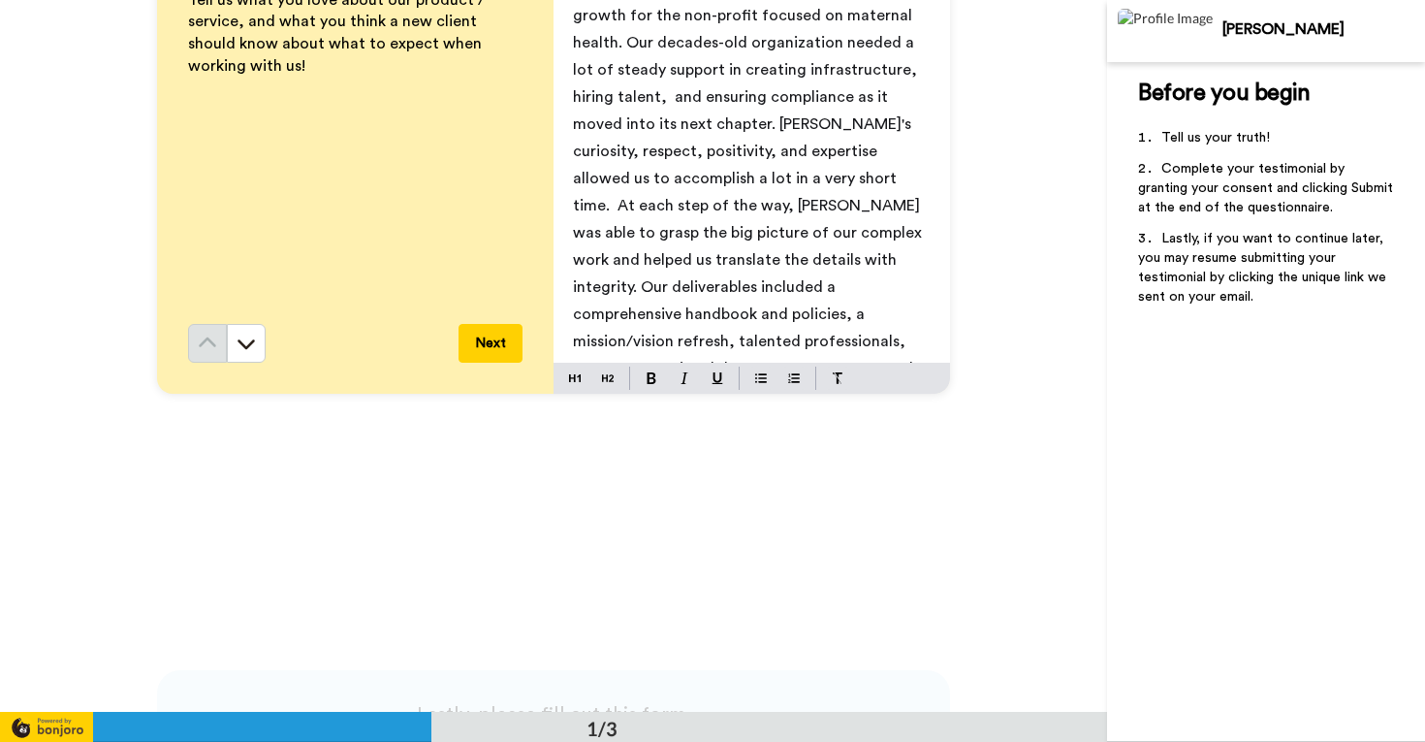
click at [566, 317] on div "The Work Life Group and [PERSON_NAME] supported my team during a time of signif…" at bounding box center [752, 173] width 397 height 377
click at [626, 316] on span "The Work Life Group and [PERSON_NAME] supported my team during a time of signif…" at bounding box center [749, 178] width 353 height 450
click at [626, 317] on span "The Work Life Group and [PERSON_NAME] supported my team during a time of signif…" at bounding box center [749, 178] width 353 height 450
click at [731, 315] on span "The Work Life Group and [PERSON_NAME] supported my team during a time of signif…" at bounding box center [749, 178] width 353 height 450
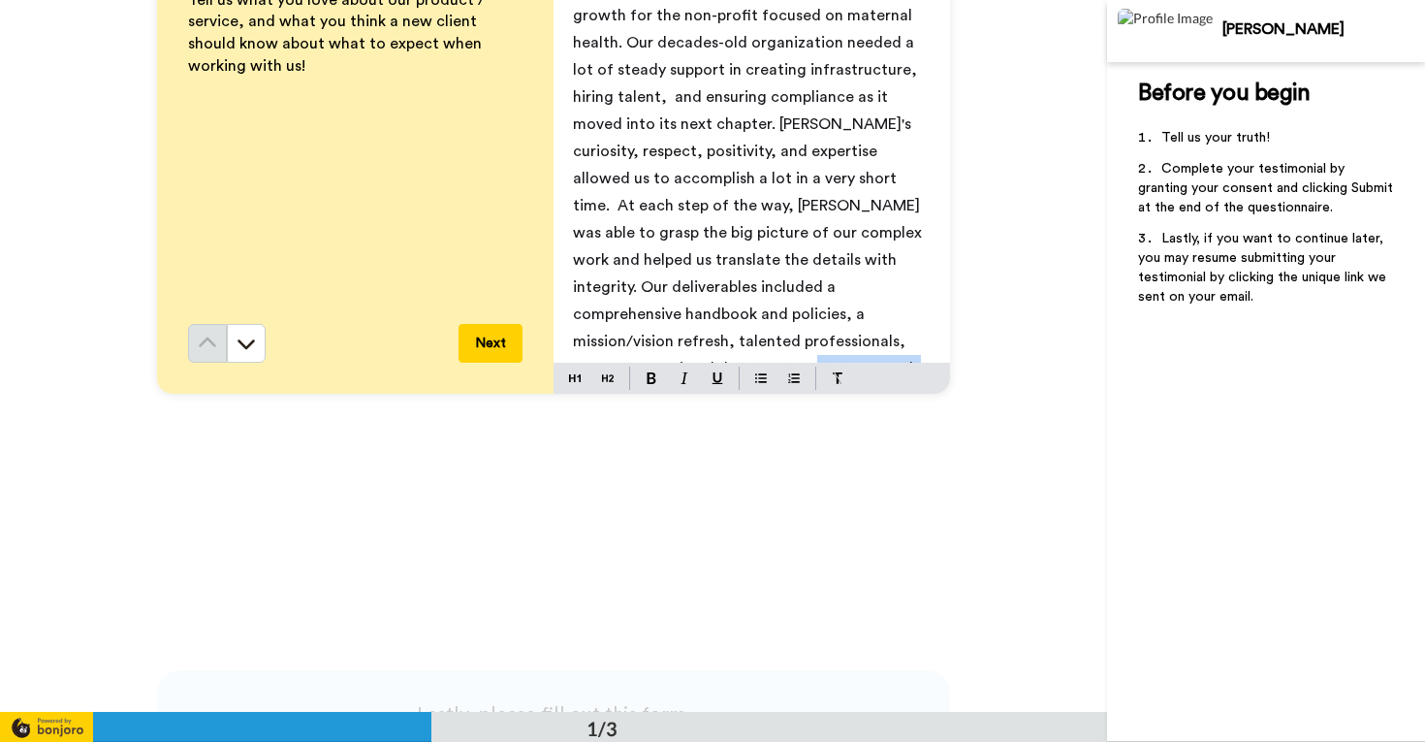
drag, startPoint x: 891, startPoint y: 344, endPoint x: 752, endPoint y: 334, distance: 139.0
click at [752, 334] on p "The Work Life Group and [PERSON_NAME] supported my team during a time of signif…" at bounding box center [752, 178] width 358 height 461
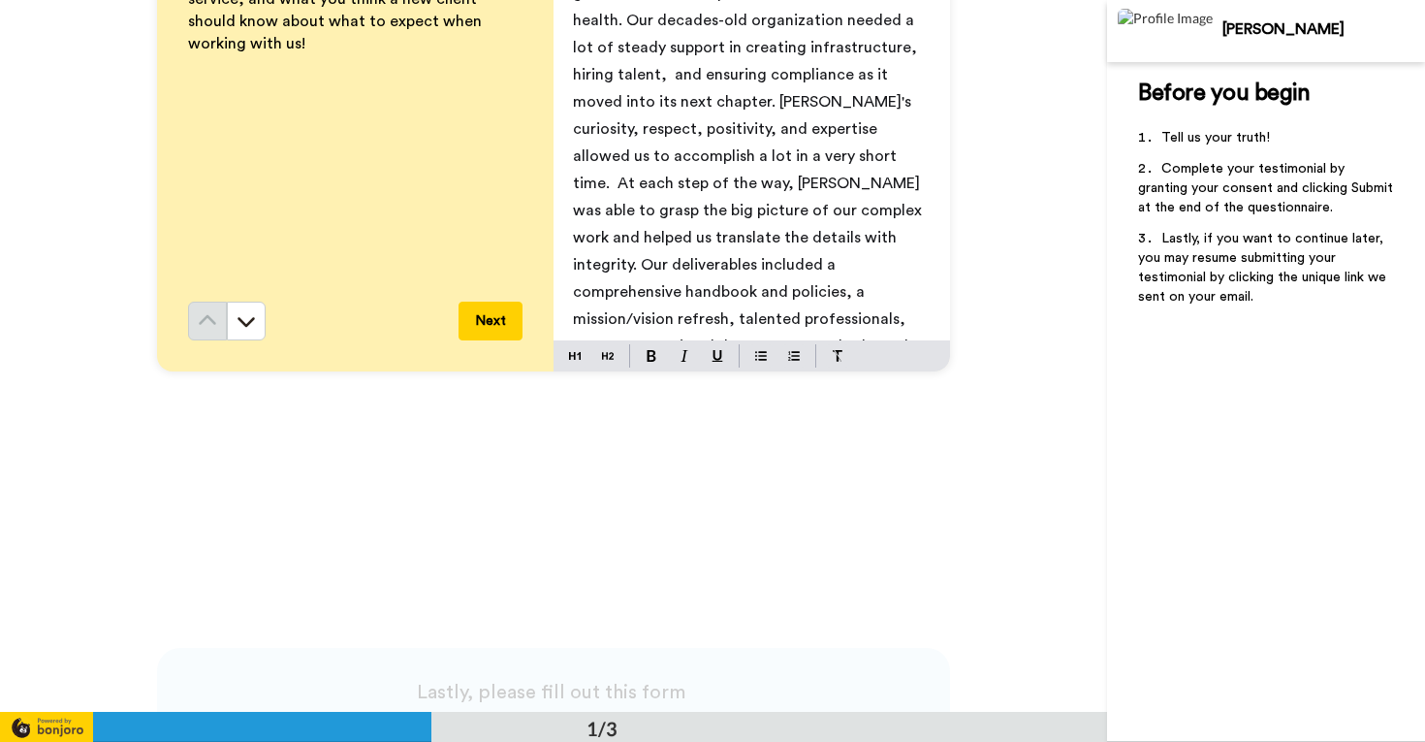
scroll to position [206, 0]
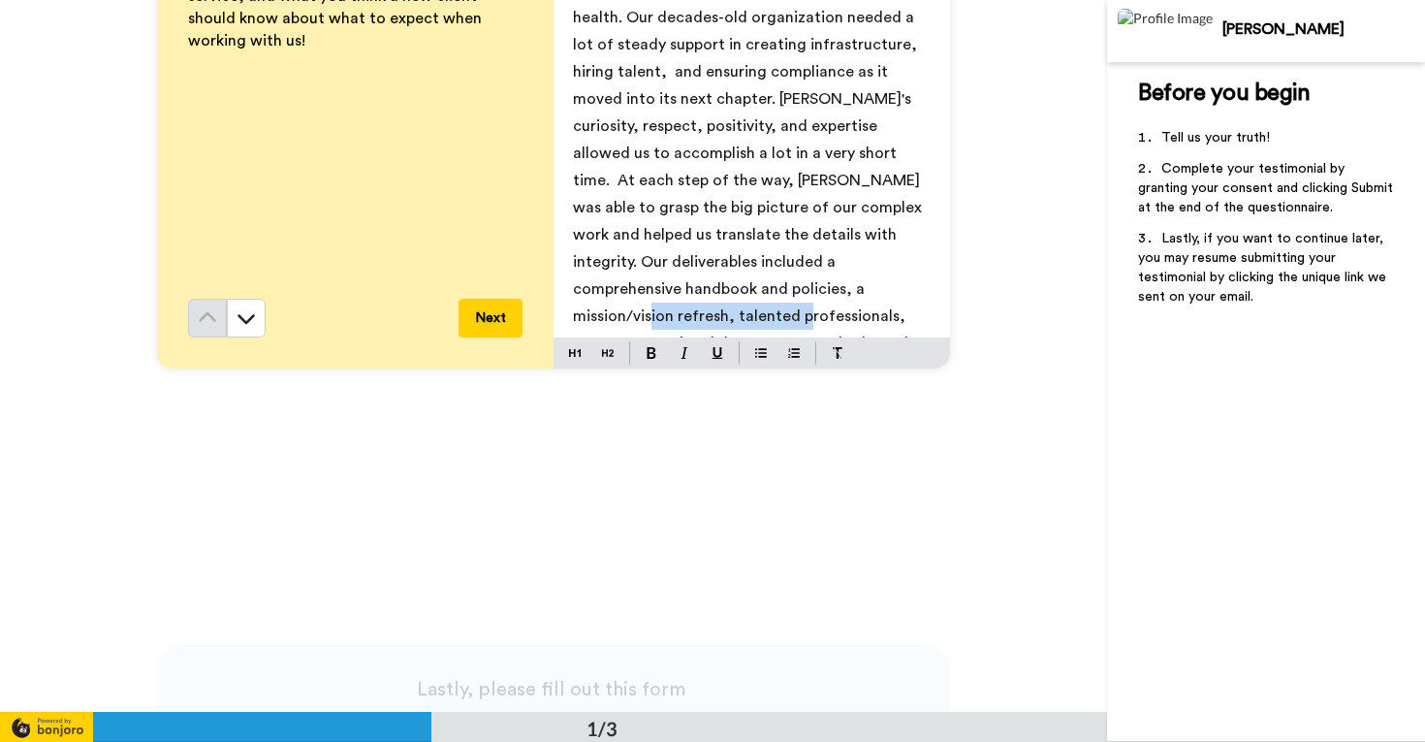
drag, startPoint x: 727, startPoint y: 294, endPoint x: 554, endPoint y: 270, distance: 175.1
click at [554, 271] on div "The Work Life Group and [PERSON_NAME] supported my team during a time of signif…" at bounding box center [752, 148] width 397 height 377
click at [579, 274] on p "The Work Life Group and [PERSON_NAME] supported my team during a time of signif…" at bounding box center [752, 152] width 358 height 461
drag, startPoint x: 727, startPoint y: 292, endPoint x: 567, endPoint y: 278, distance: 160.5
click at [567, 278] on div "The Work Life Group and [PERSON_NAME] supported my team during a time of signif…" at bounding box center [752, 148] width 397 height 377
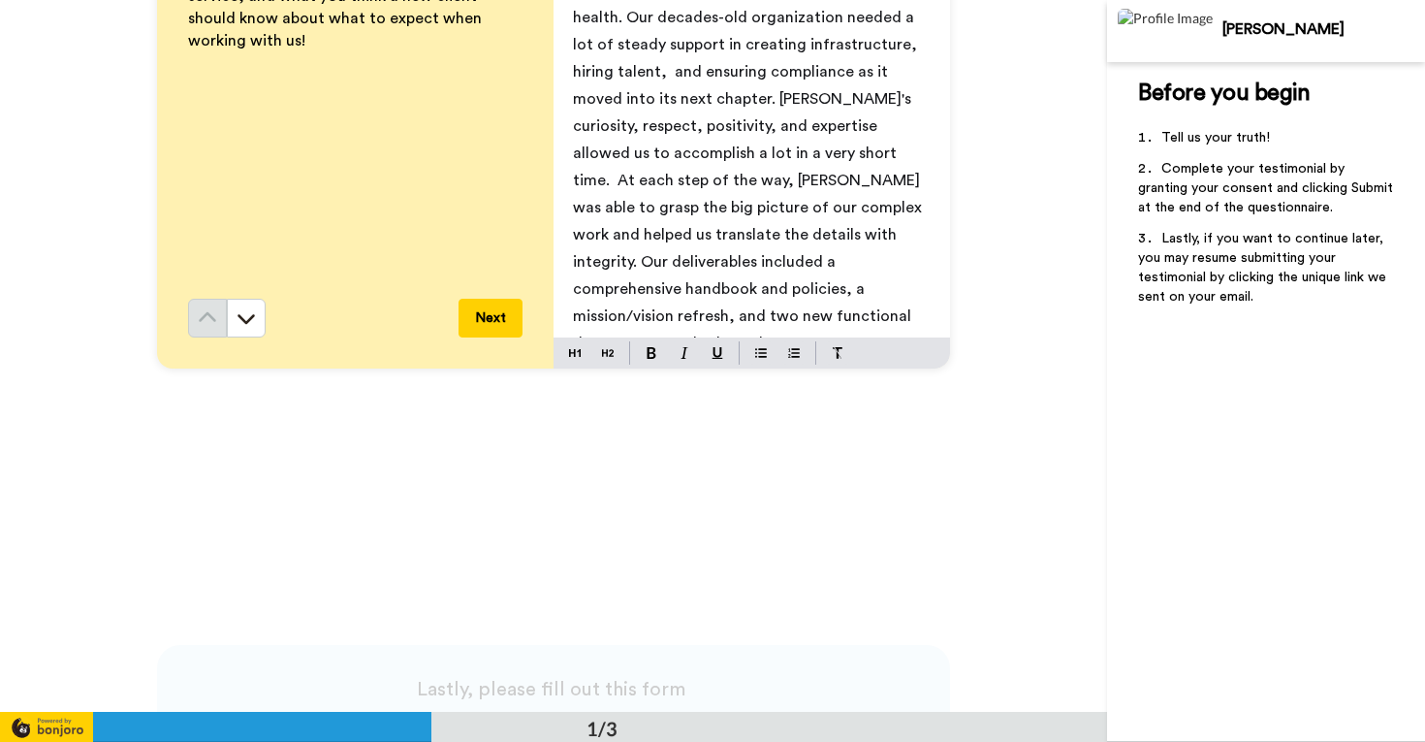
click at [859, 294] on span "The Work Life Group and [PERSON_NAME] supported my team during a time of signif…" at bounding box center [749, 139] width 353 height 423
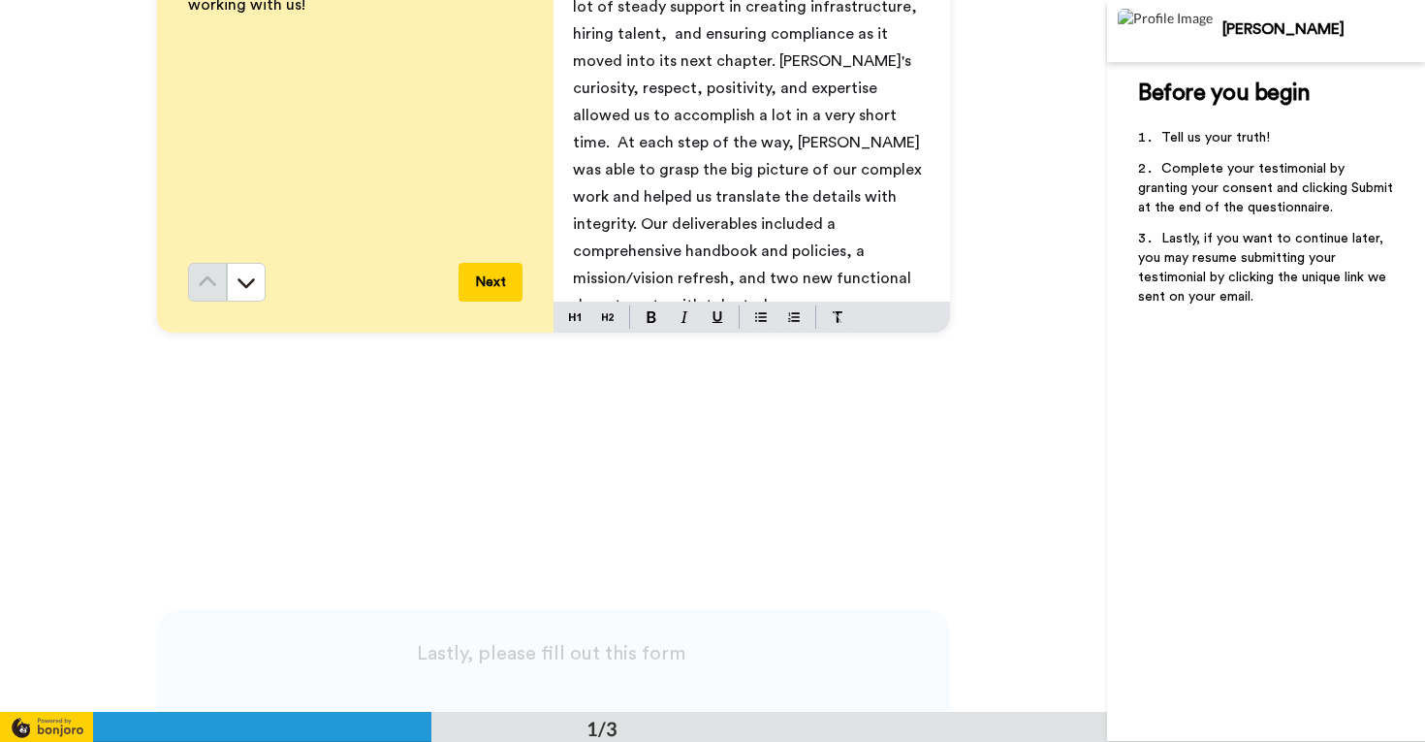
scroll to position [46, 0]
click at [793, 272] on p "The Work Life Group and [PERSON_NAME] supported my team during a time of signif…" at bounding box center [752, 104] width 358 height 434
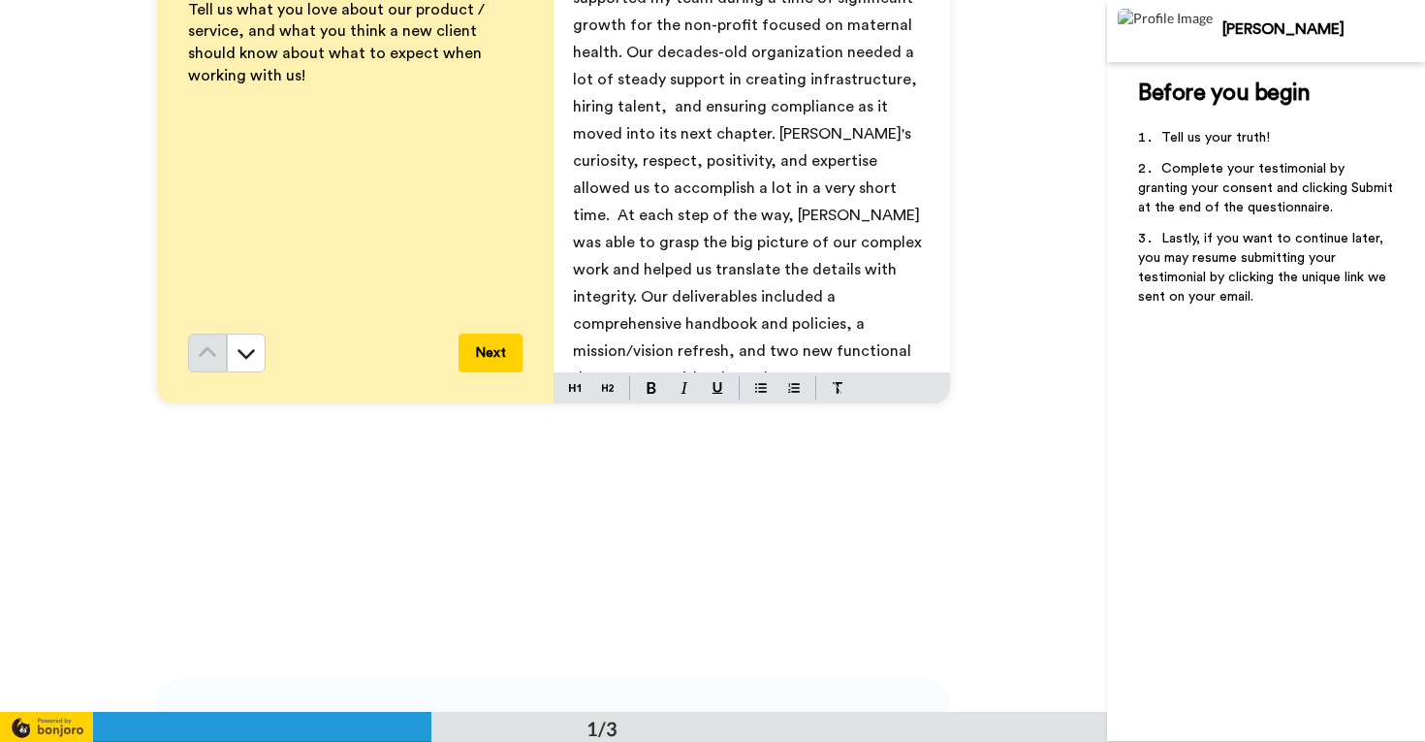
scroll to position [176, 0]
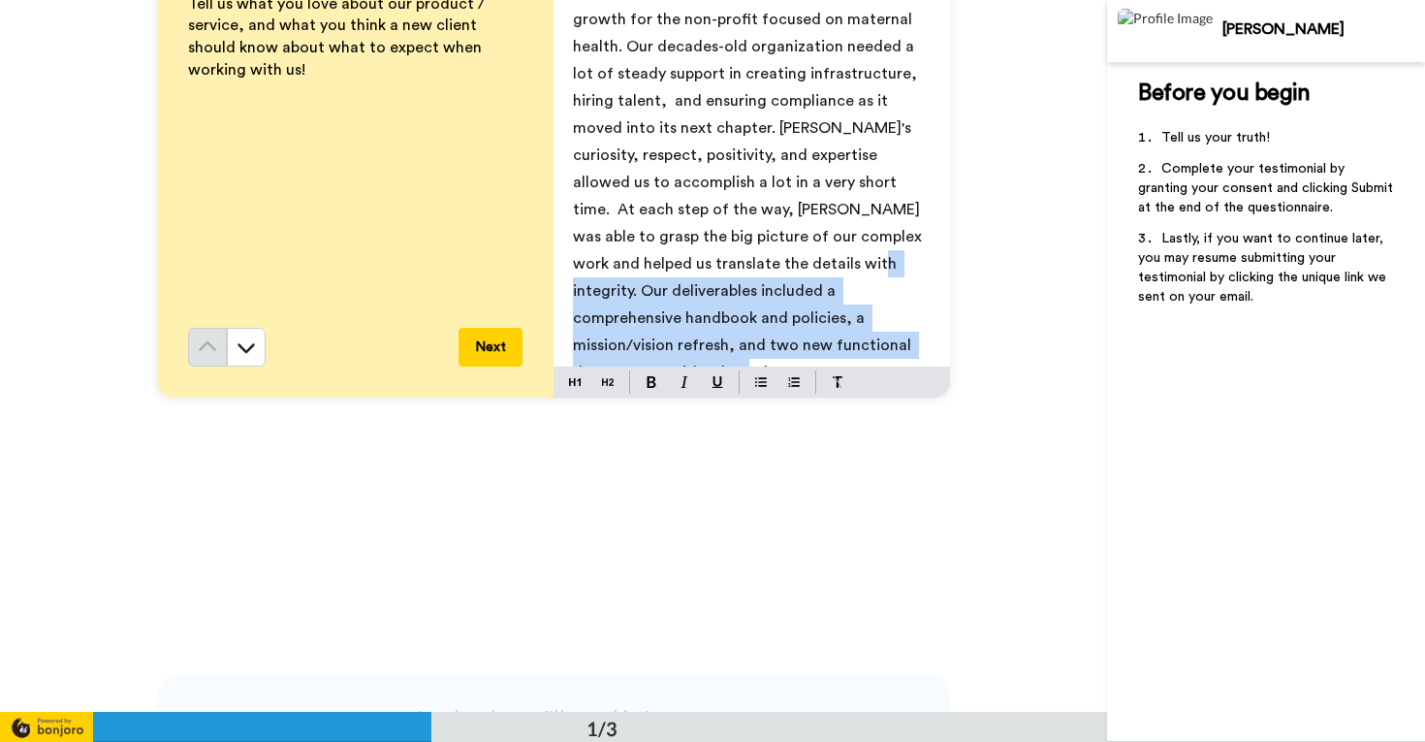
drag, startPoint x: 714, startPoint y: 341, endPoint x: 563, endPoint y: 270, distance: 166.1
click at [563, 270] on div "The Work Life Group and [PERSON_NAME] supported my team during a time of signif…" at bounding box center [752, 177] width 397 height 377
copy span "Our deliverables included a comprehensive handbook and policies, a mission/visi…"
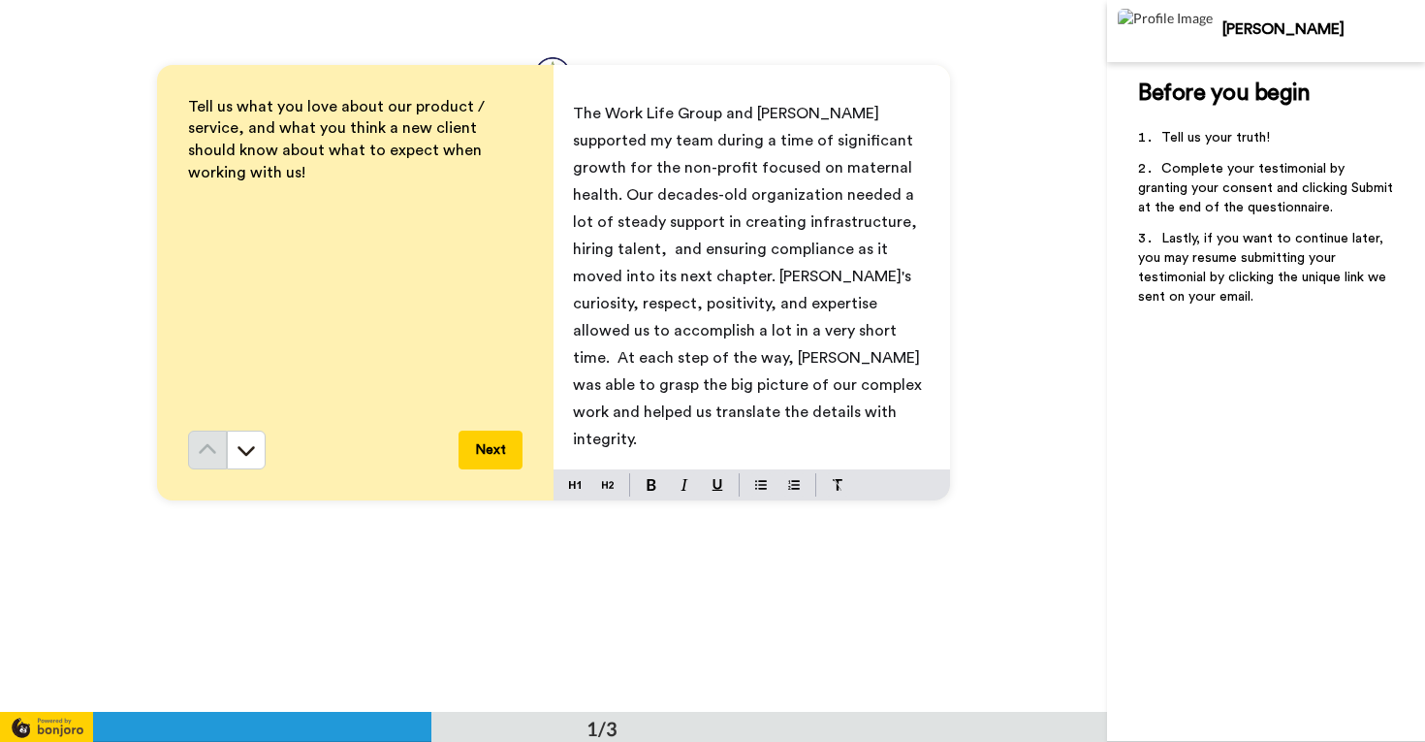
scroll to position [70, 0]
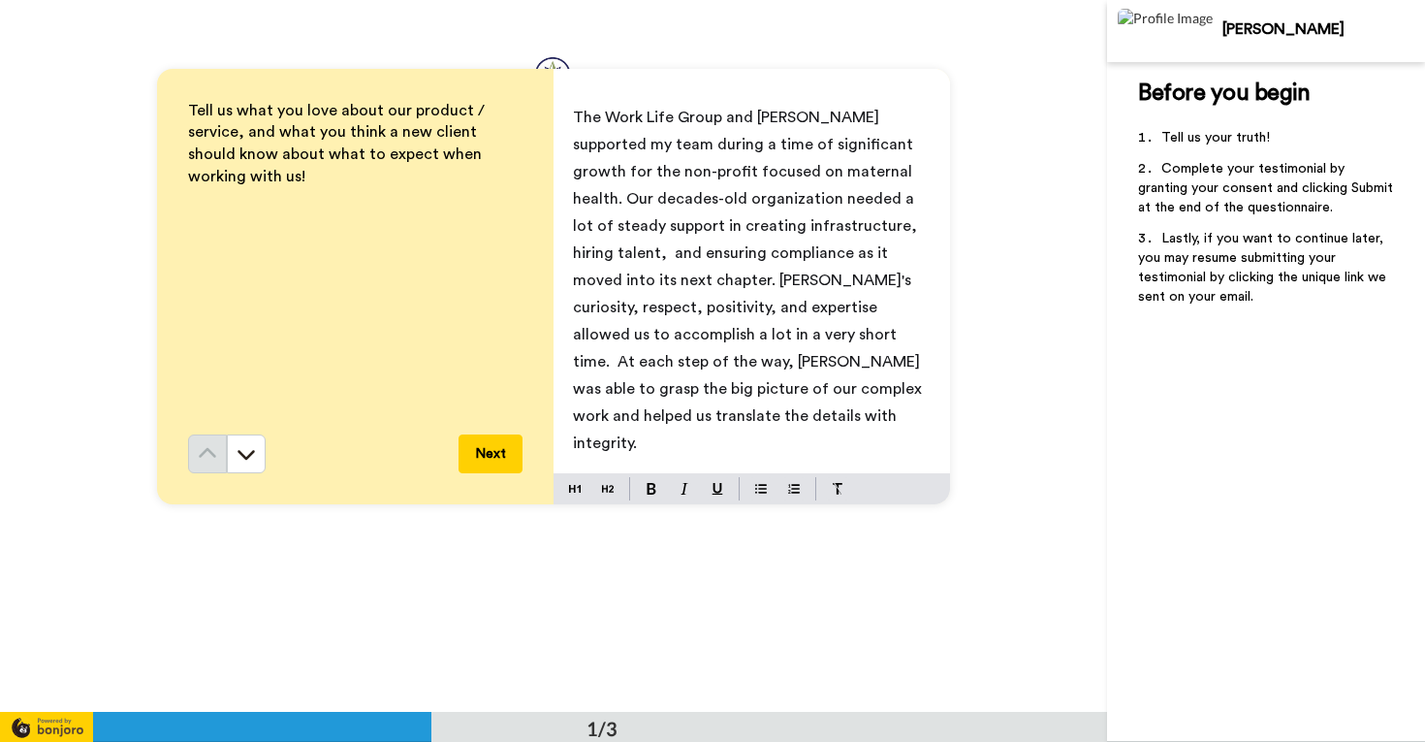
click at [630, 231] on span "The Work Life Group and [PERSON_NAME] supported my team during a time of signif…" at bounding box center [749, 280] width 353 height 341
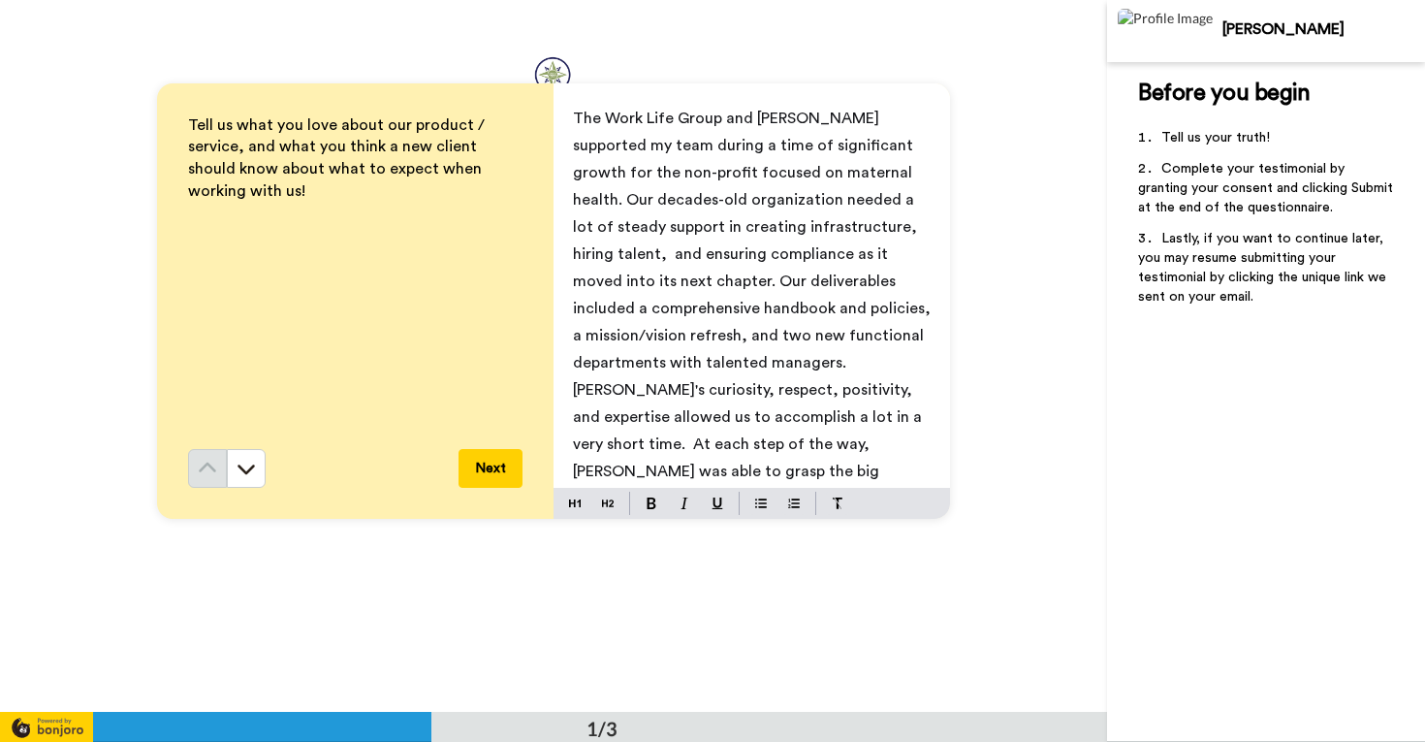
scroll to position [0, 0]
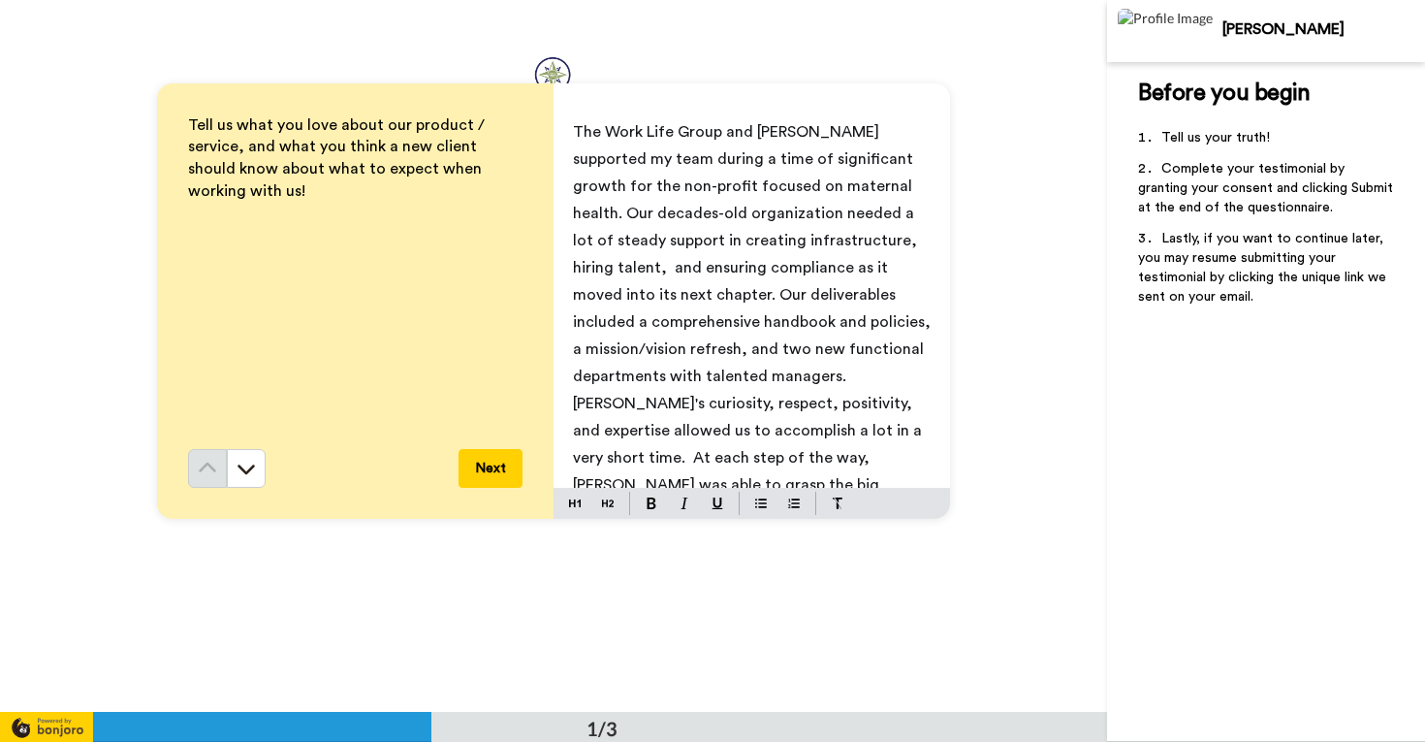
click at [833, 185] on span "The Work Life Group and [PERSON_NAME] supported my team during a time of signif…" at bounding box center [754, 335] width 362 height 423
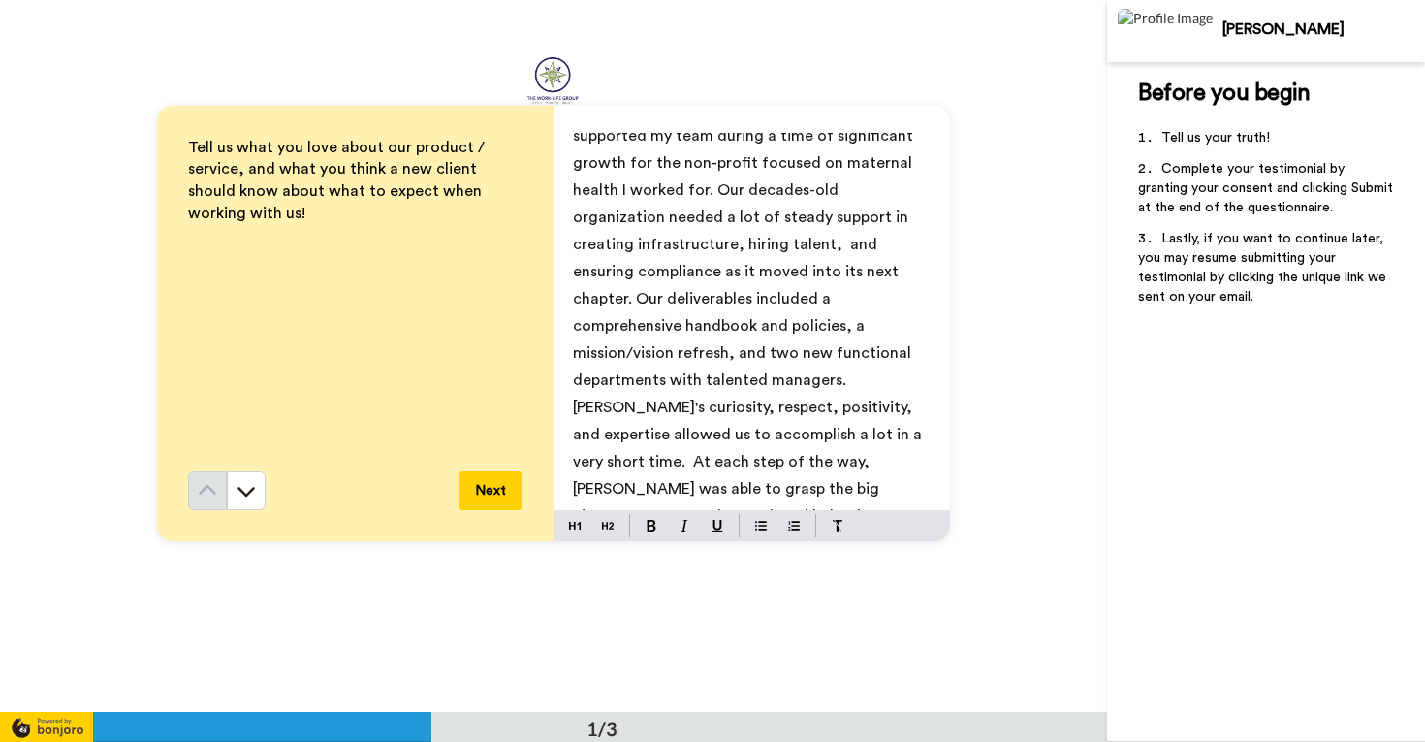
scroll to position [36, 0]
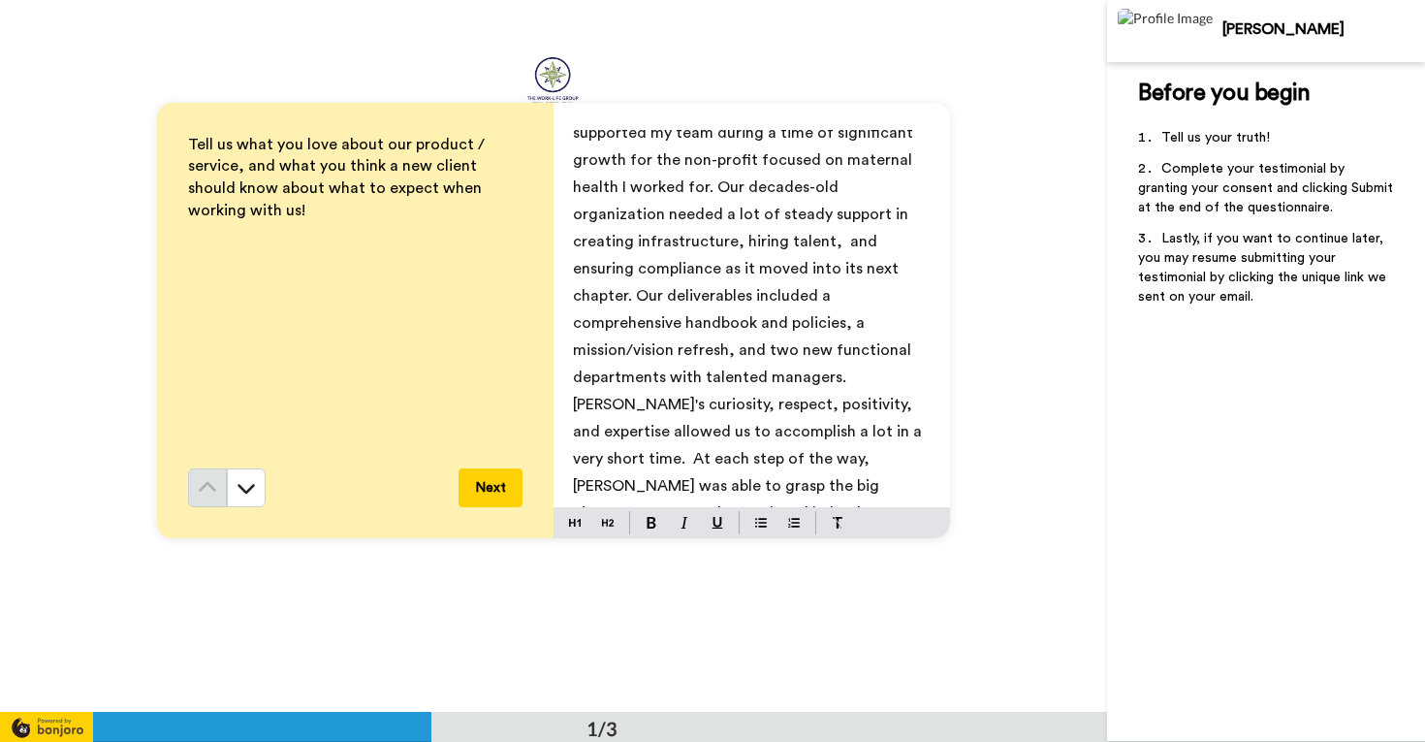
click at [586, 466] on span "The Work Life Group and [PERSON_NAME] supported my team during a time of signif…" at bounding box center [749, 323] width 353 height 450
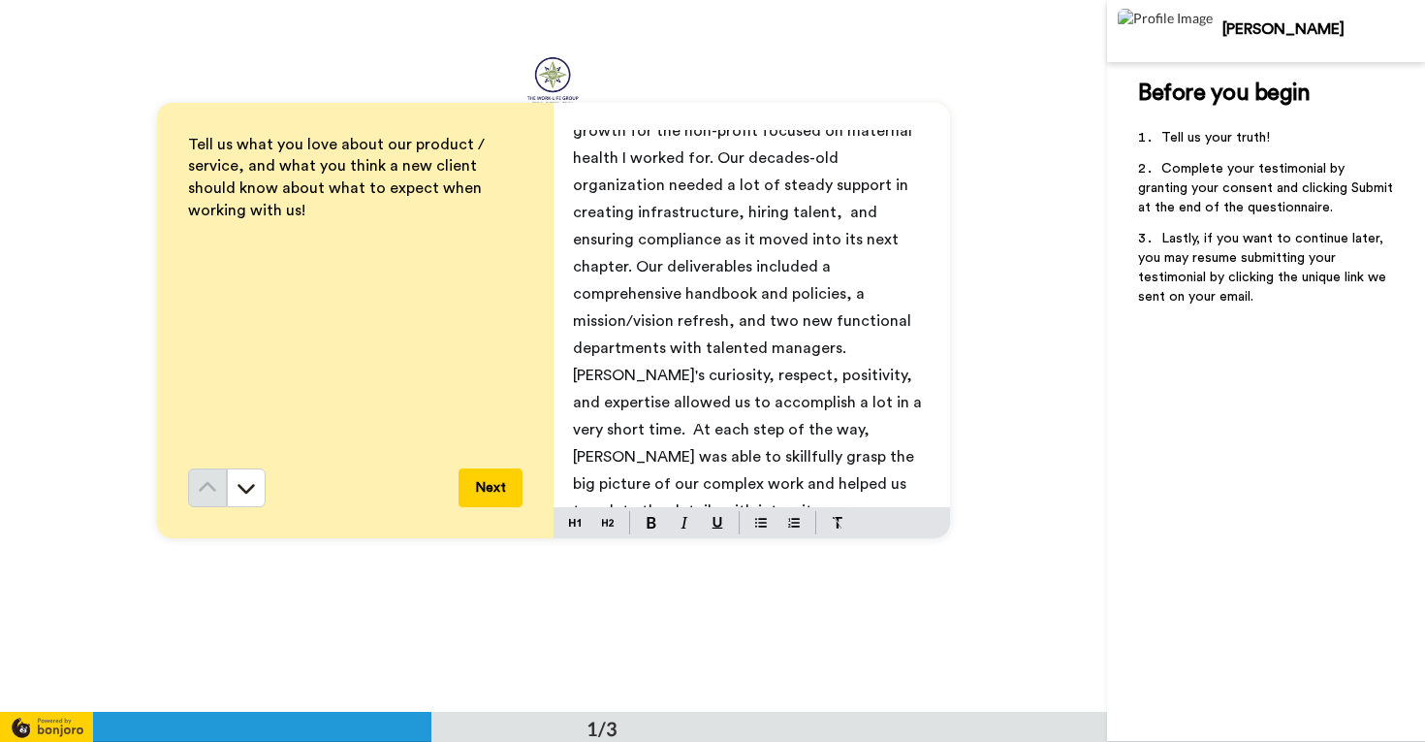
scroll to position [73, 0]
click at [684, 459] on span "The Work Life Group and [PERSON_NAME] supported my team during a time of signif…" at bounding box center [749, 296] width 353 height 450
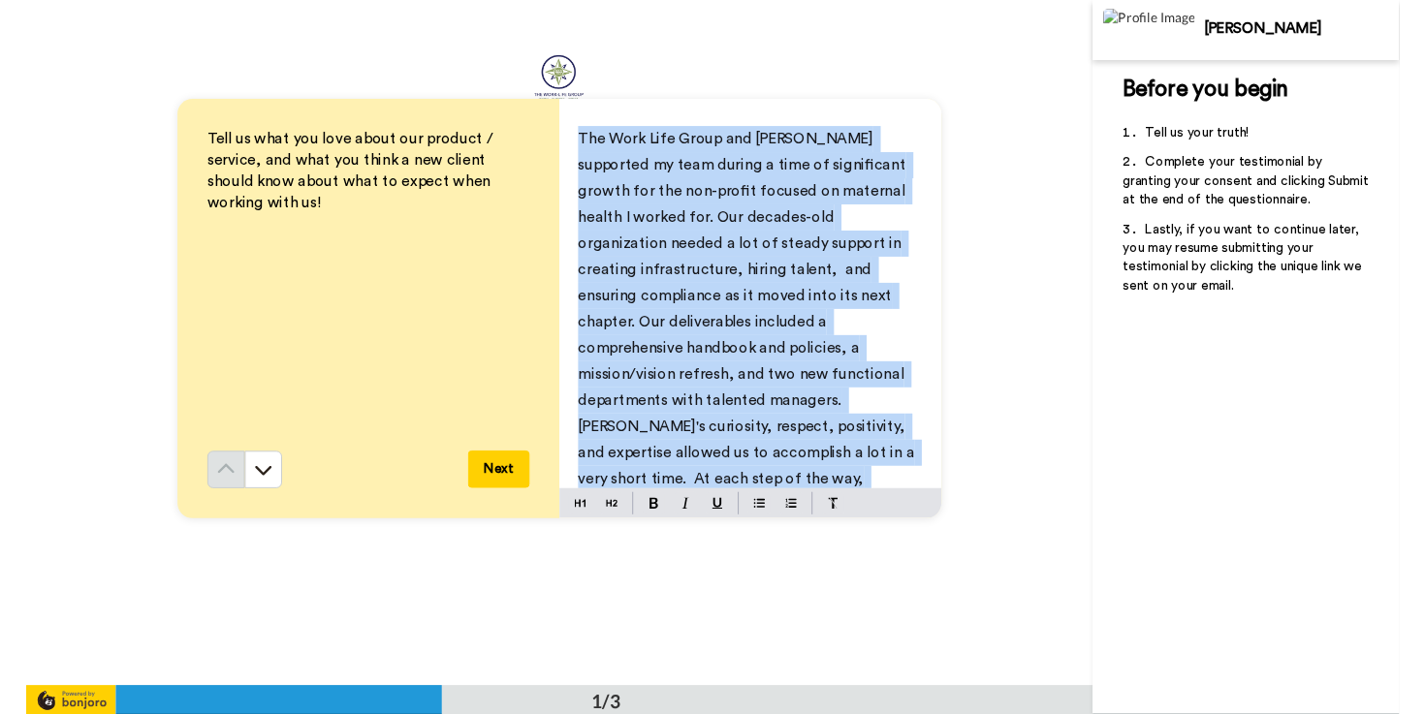
scroll to position [0, 0]
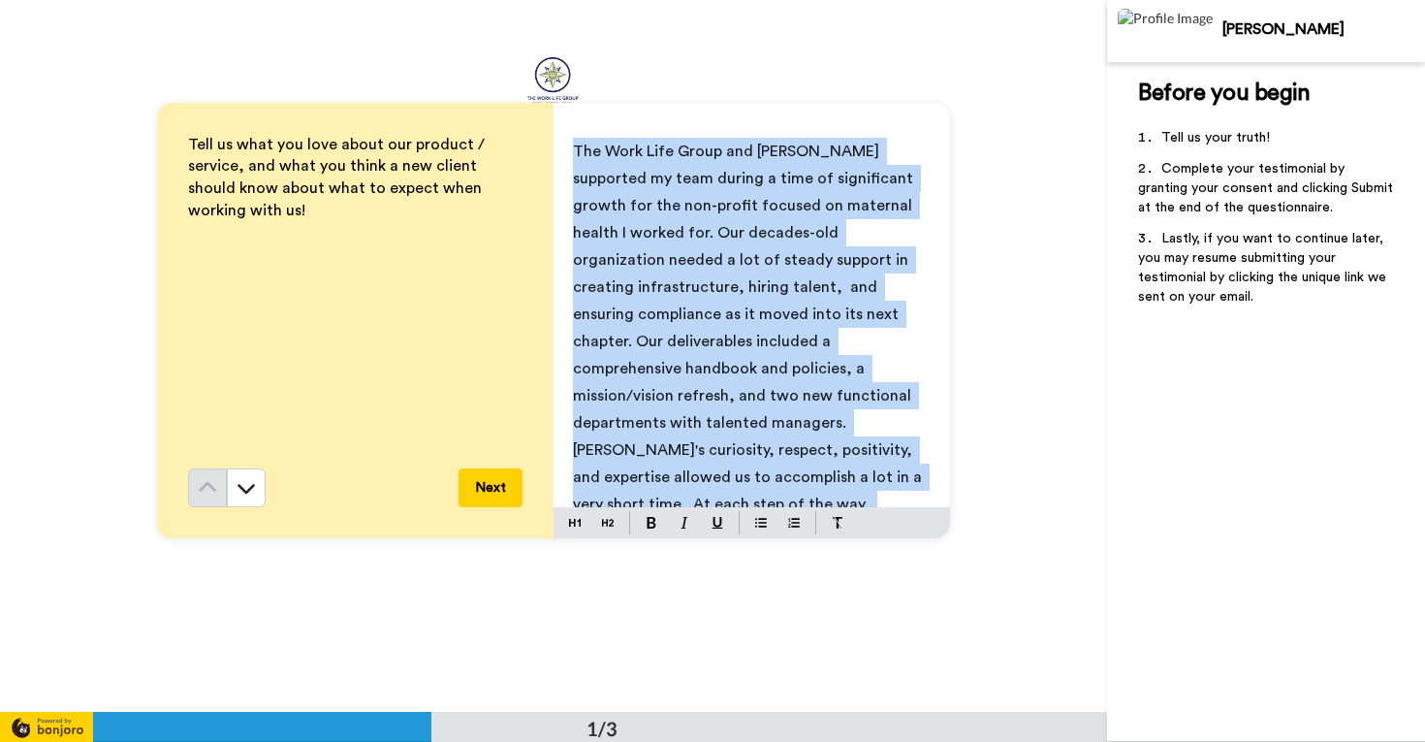
drag, startPoint x: 639, startPoint y: 488, endPoint x: 563, endPoint y: 121, distance: 374.2
click at [563, 121] on div "The Work Life Group and [PERSON_NAME] supported my team during a time of signif…" at bounding box center [752, 320] width 397 height 435
copy span "The Work Life Group and [PERSON_NAME] supported my team during a time of signif…"
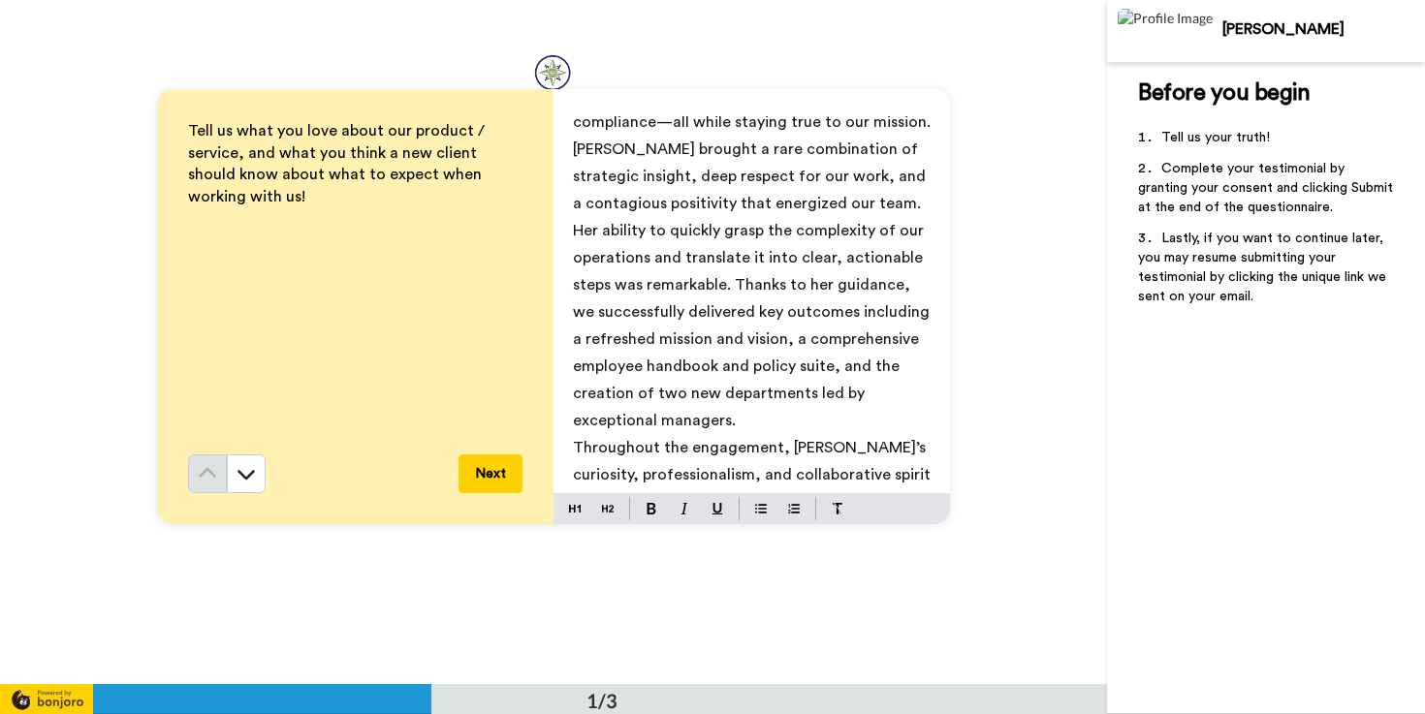
scroll to position [207, 0]
drag, startPoint x: 605, startPoint y: 290, endPoint x: 567, endPoint y: 287, distance: 37.9
click at [567, 287] on div "The Work Life Group, led by [PERSON_NAME], was an invaluable partner to our tea…" at bounding box center [752, 304] width 397 height 377
click at [922, 301] on div "The Work Life Group, led by [PERSON_NAME], was an invaluable partner to our tea…" at bounding box center [752, 304] width 397 height 377
drag, startPoint x: 922, startPoint y: 307, endPoint x: 751, endPoint y: 308, distance: 170.6
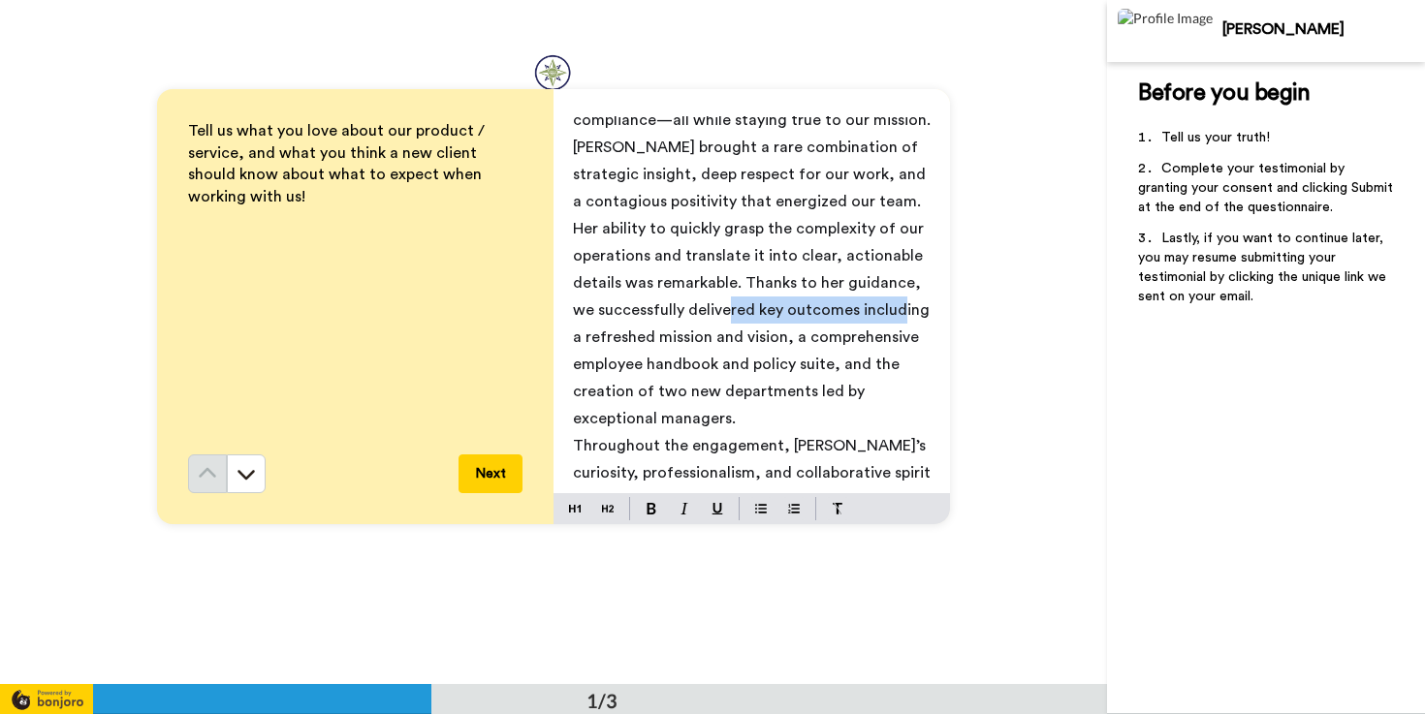
click at [751, 308] on div "The Work Life Group, led by [PERSON_NAME], was an invaluable partner to our tea…" at bounding box center [752, 304] width 397 height 377
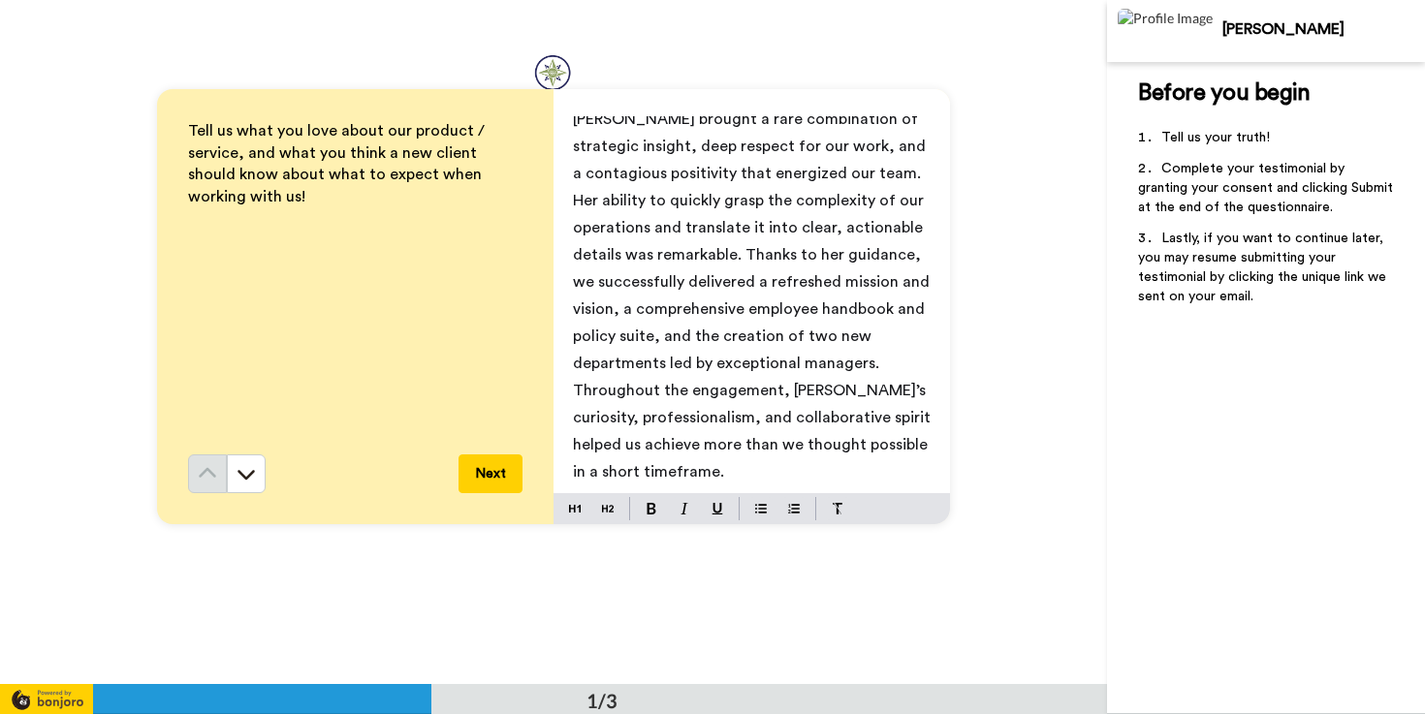
scroll to position [236, 0]
drag, startPoint x: 677, startPoint y: 422, endPoint x: 577, endPoint y: 424, distance: 99.9
click at [575, 423] on span "Throughout the engagement, [PERSON_NAME]’s curiosity, professionalism, and coll…" at bounding box center [754, 431] width 362 height 97
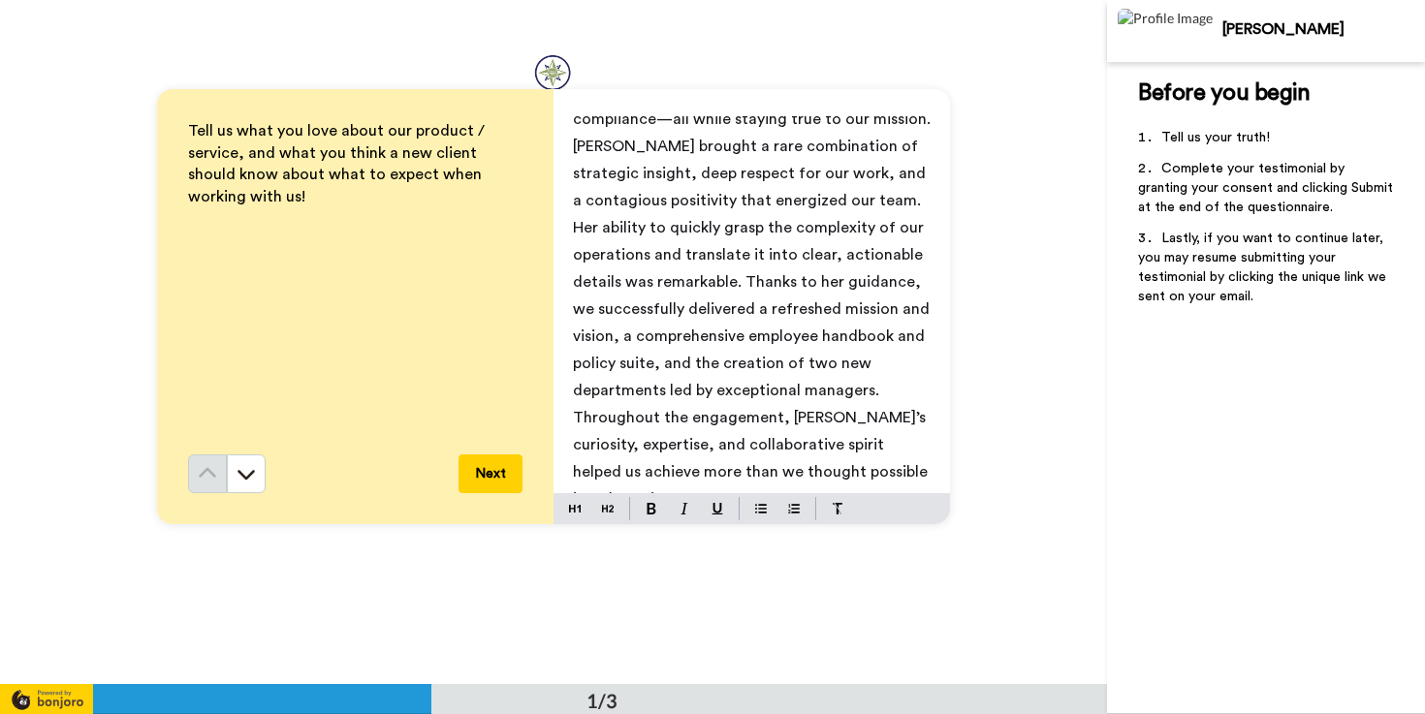
click at [573, 450] on span "Throughout the engagement, [PERSON_NAME]’s curiosity, expertise, and collaborat…" at bounding box center [752, 458] width 359 height 97
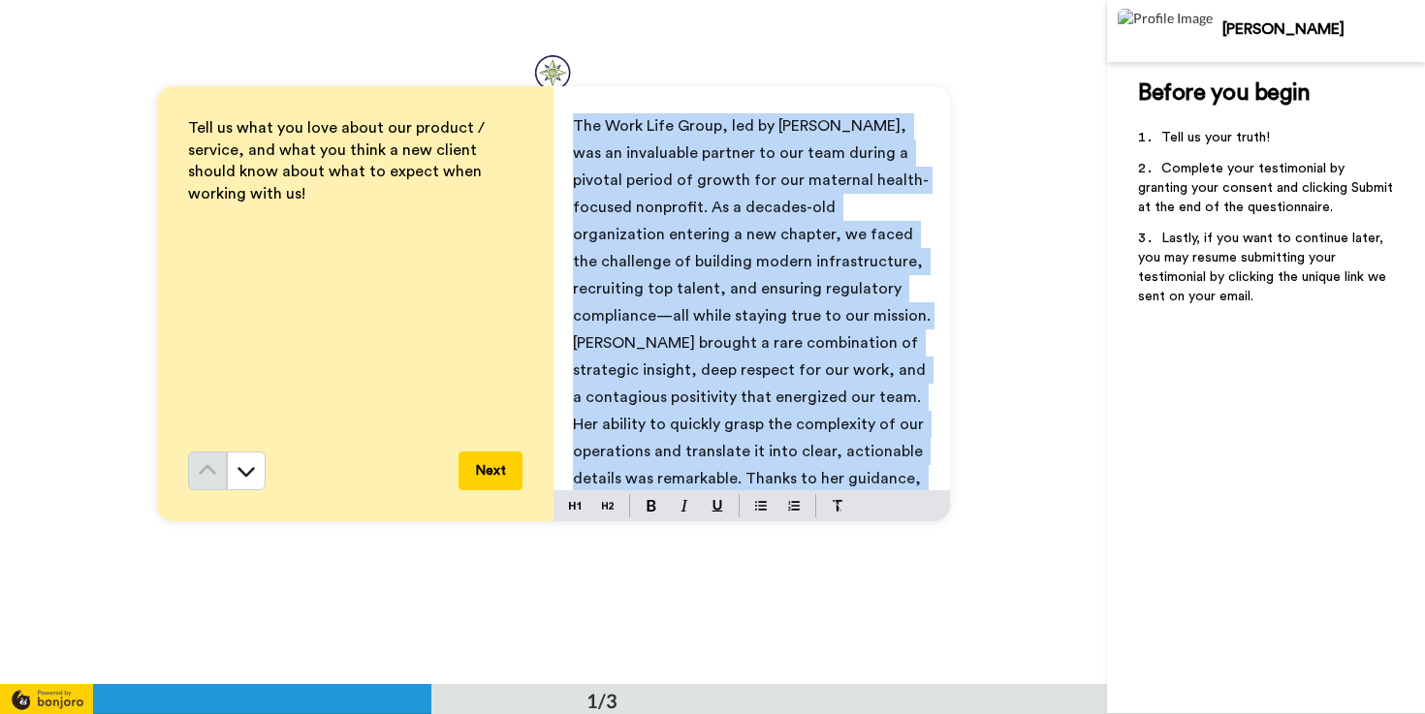
scroll to position [0, 0]
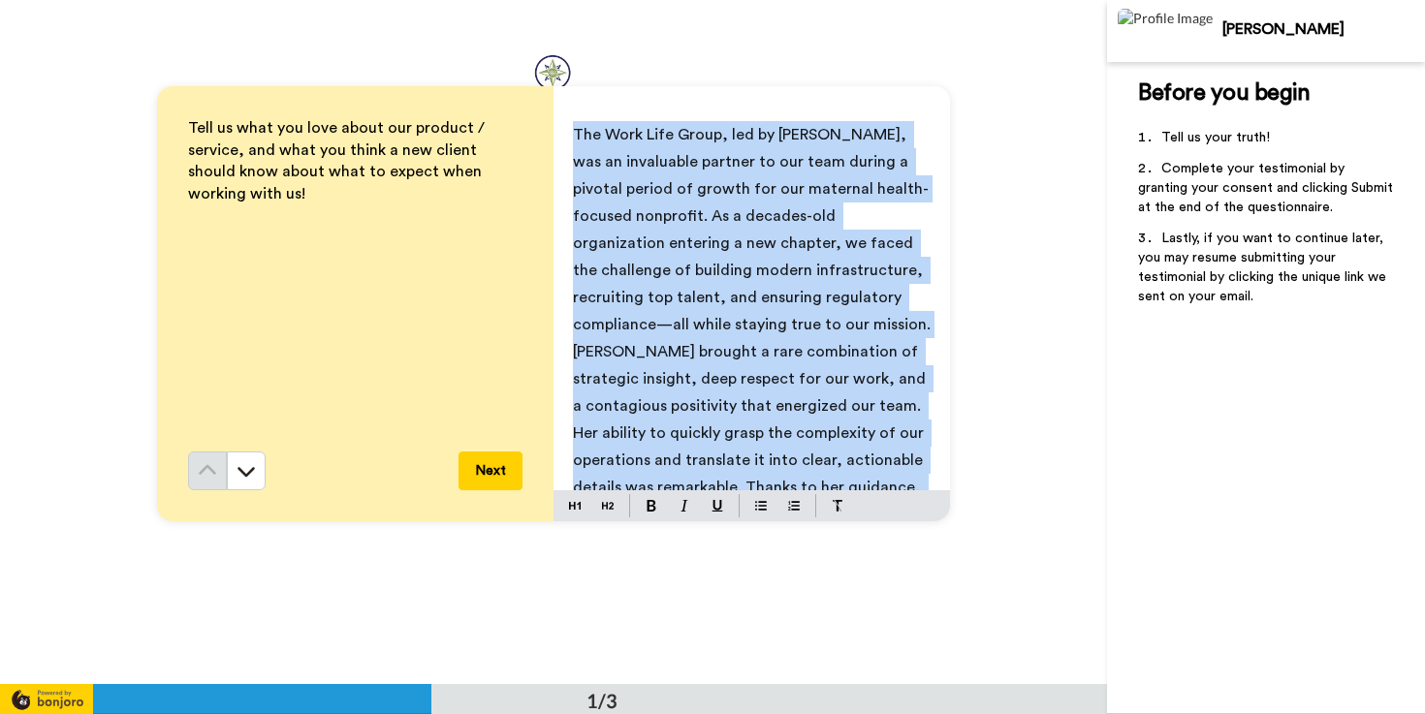
drag, startPoint x: 693, startPoint y: 470, endPoint x: 589, endPoint y: 104, distance: 380.8
click at [589, 103] on div "The Work Life Group, led by [PERSON_NAME], was an invaluable partner to our tea…" at bounding box center [752, 303] width 397 height 435
copy div "The Work Life Group, led by [PERSON_NAME], was an invaluable partner to our tea…"
